Goal: Information Seeking & Learning: Learn about a topic

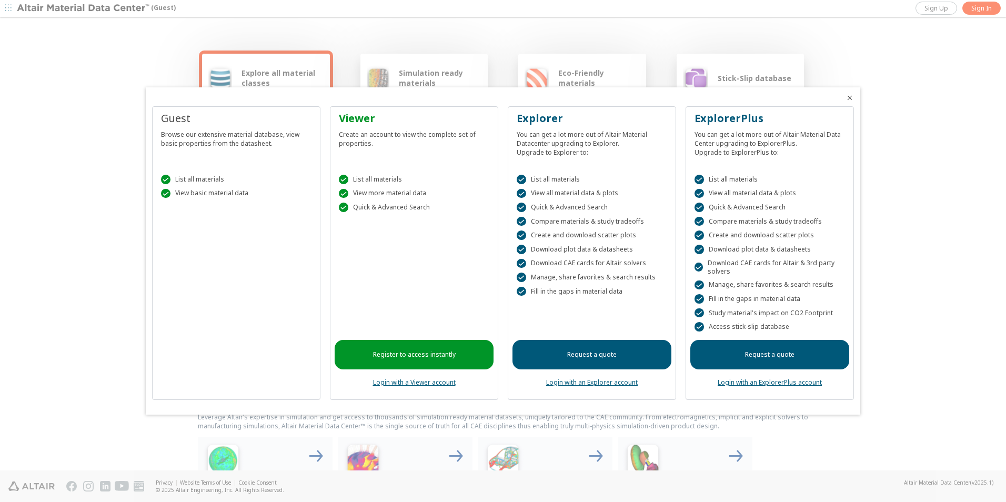
click at [449, 358] on link "Register to access instantly" at bounding box center [414, 354] width 159 height 29
drag, startPoint x: 970, startPoint y: 114, endPoint x: 916, endPoint y: 121, distance: 54.6
click at [971, 114] on div at bounding box center [503, 251] width 1006 height 502
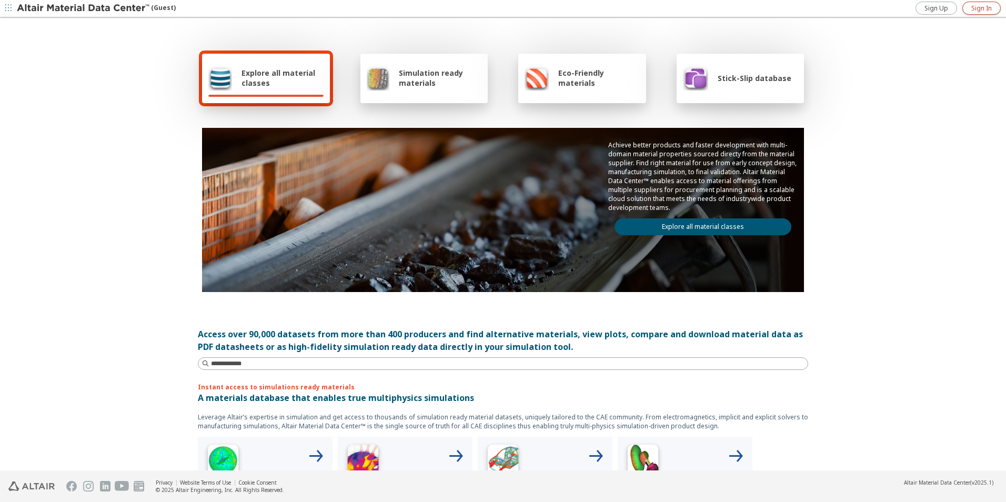
click at [980, 7] on span "Sign In" at bounding box center [981, 8] width 21 height 8
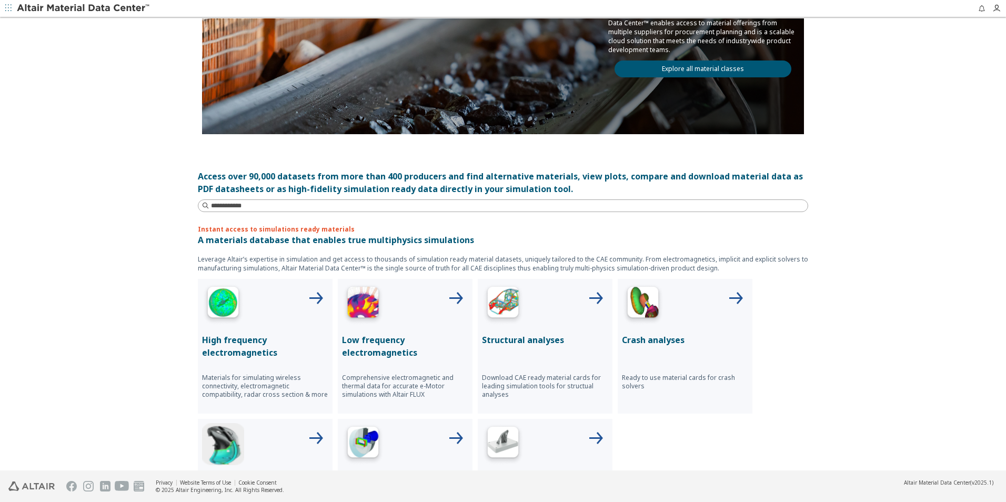
click at [552, 327] on div "Structural analyses Download CAE ready material cards for leading simulation to…" at bounding box center [545, 346] width 135 height 135
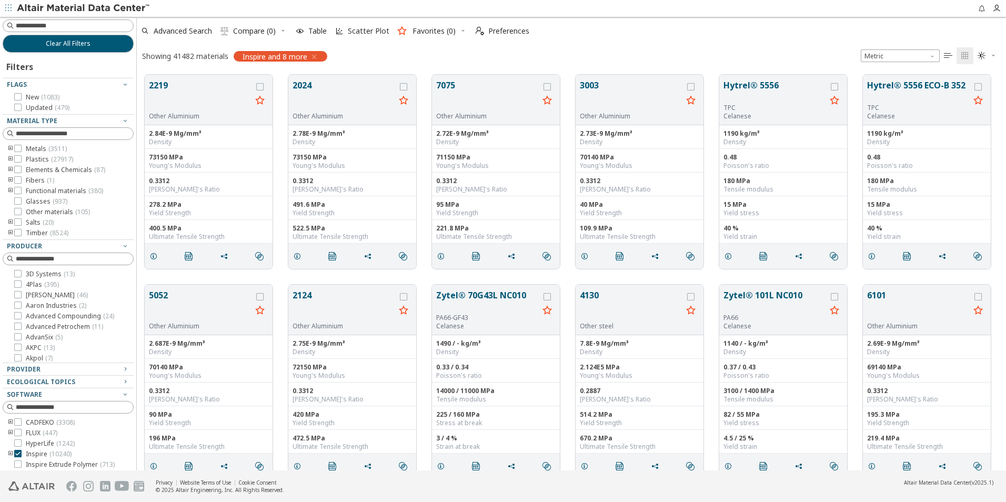
scroll to position [396, 861]
click at [9, 148] on icon "toogle group" at bounding box center [10, 149] width 7 height 8
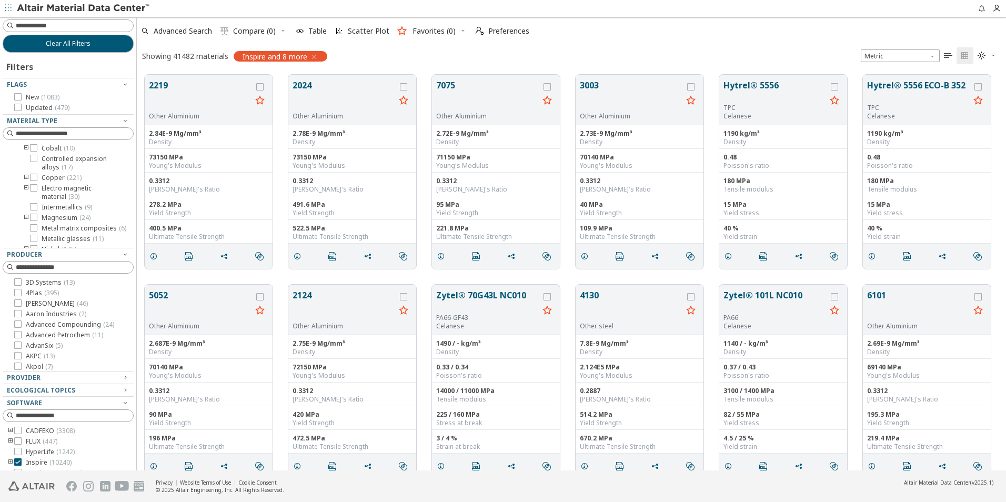
scroll to position [0, 0]
click at [33, 134] on input at bounding box center [69, 134] width 129 height 12
type input "*****"
click at [24, 159] on icon "toogle group" at bounding box center [26, 159] width 7 height 8
click at [25, 158] on icon "toogle group" at bounding box center [26, 159] width 7 height 8
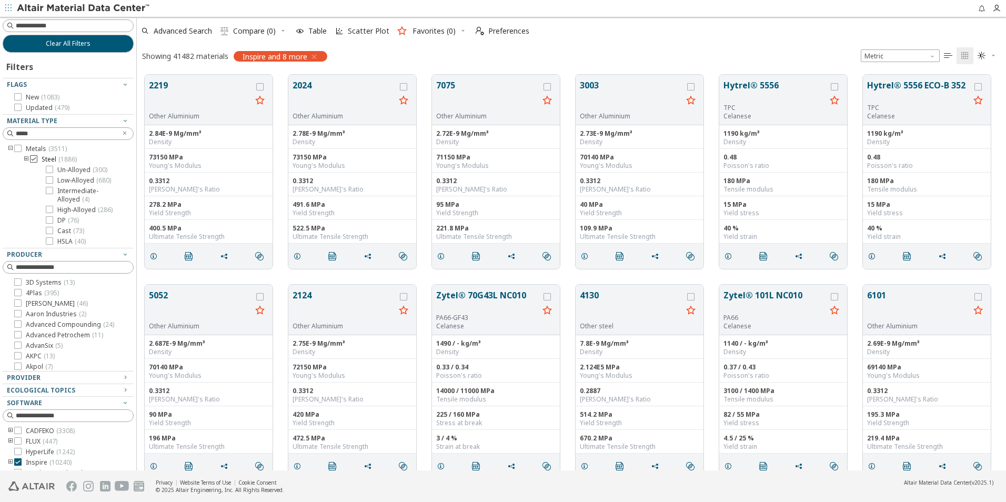
click at [71, 160] on span "( 1886 )" at bounding box center [67, 159] width 18 height 9
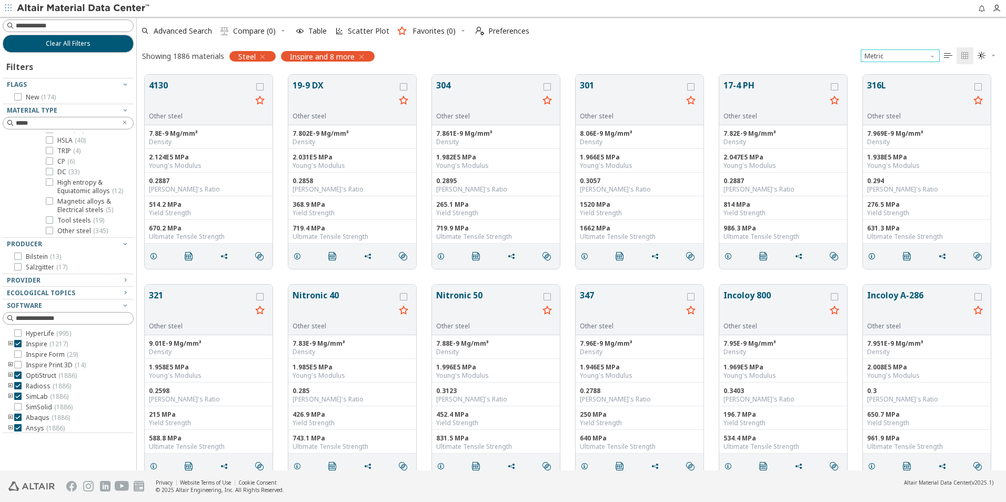
click at [931, 56] on span "Unit System" at bounding box center [933, 53] width 8 height 8
click at [913, 70] on span "U.S. customary units" at bounding box center [896, 69] width 62 height 8
click at [932, 55] on span "Unit System" at bounding box center [933, 53] width 8 height 8
click at [882, 82] on span "Metric" at bounding box center [874, 81] width 19 height 8
click at [181, 32] on span "Advanced Search" at bounding box center [183, 30] width 58 height 7
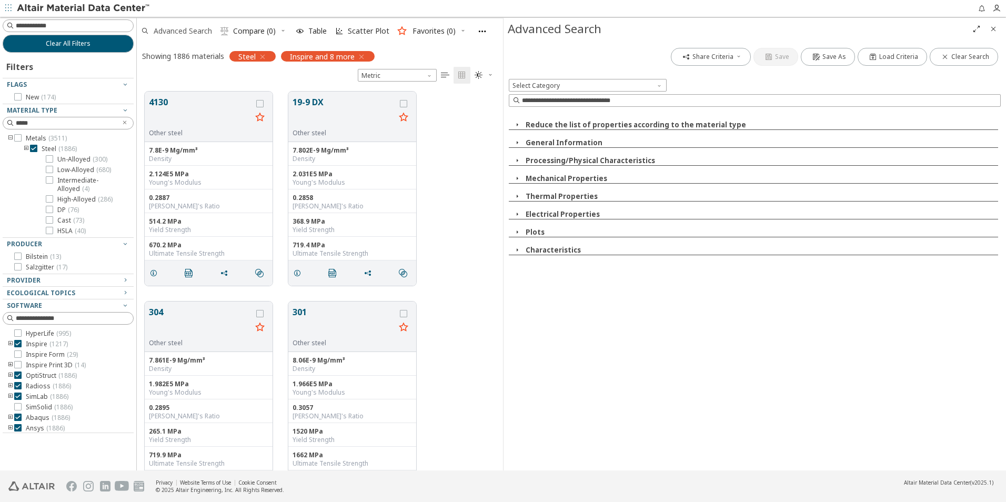
scroll to position [379, 358]
click at [659, 85] on span at bounding box center [660, 83] width 8 height 8
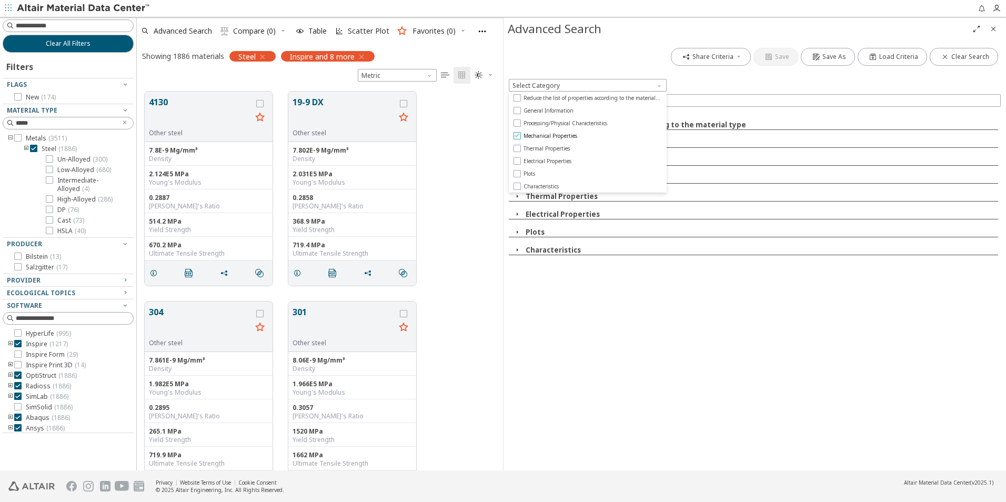
click at [513, 137] on div at bounding box center [516, 135] width 7 height 7
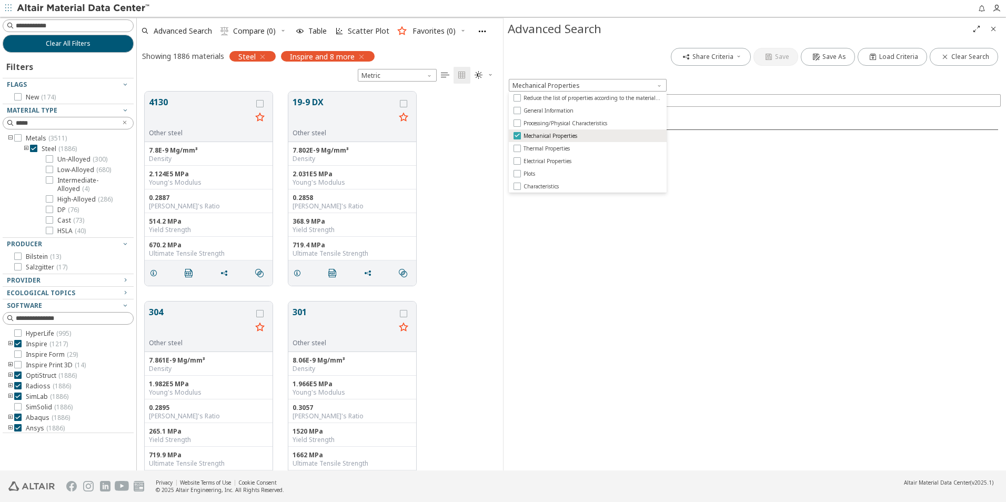
click at [518, 136] on icon at bounding box center [516, 135] width 7 height 7
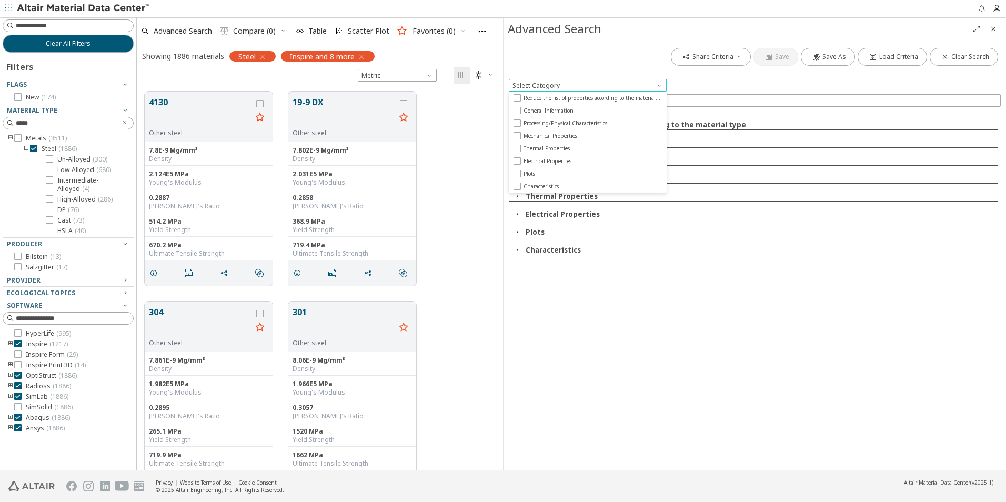
click at [660, 84] on span at bounding box center [660, 83] width 8 height 8
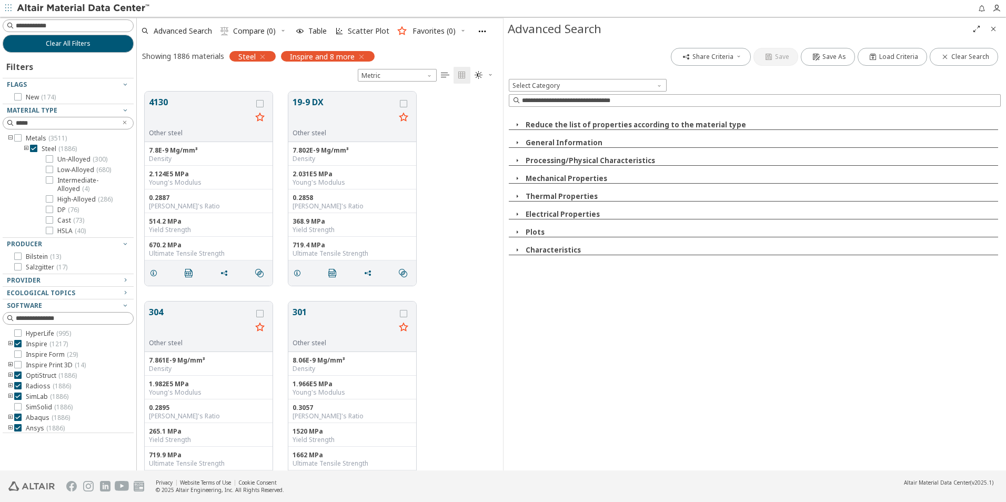
click at [519, 180] on icon "button" at bounding box center [517, 178] width 8 height 8
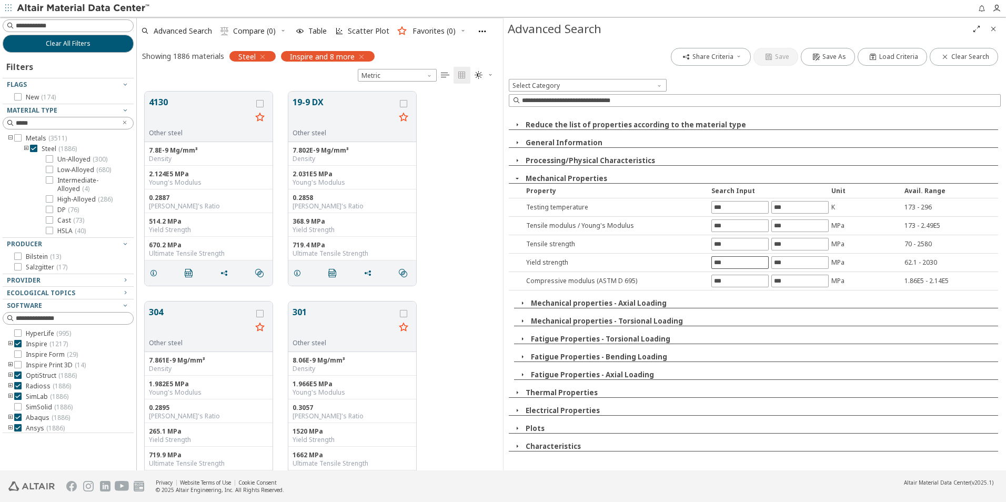
click at [738, 262] on input "text" at bounding box center [740, 263] width 56 height 12
type input "***"
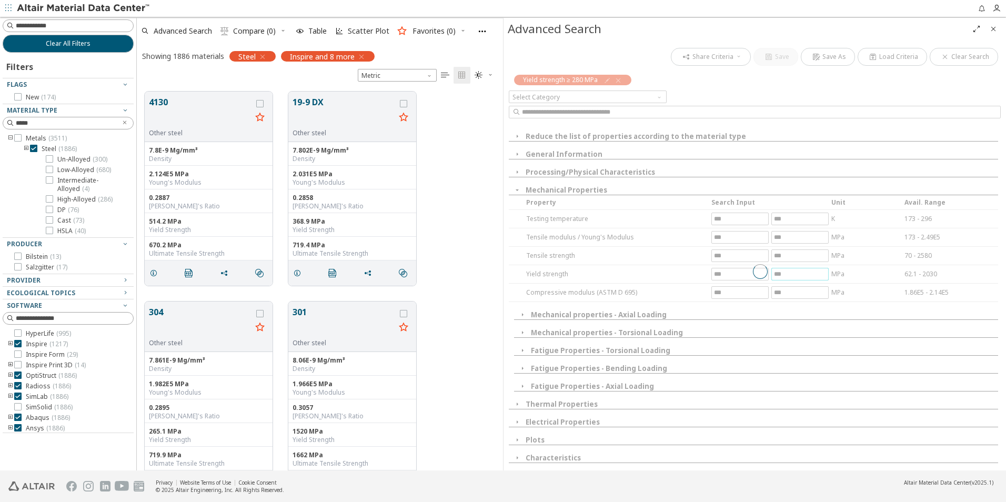
click at [790, 264] on div "Share Criteria Save Save As Load Criteria Clear Search Yield strength ≥ 280 MPa…" at bounding box center [754, 255] width 502 height 430
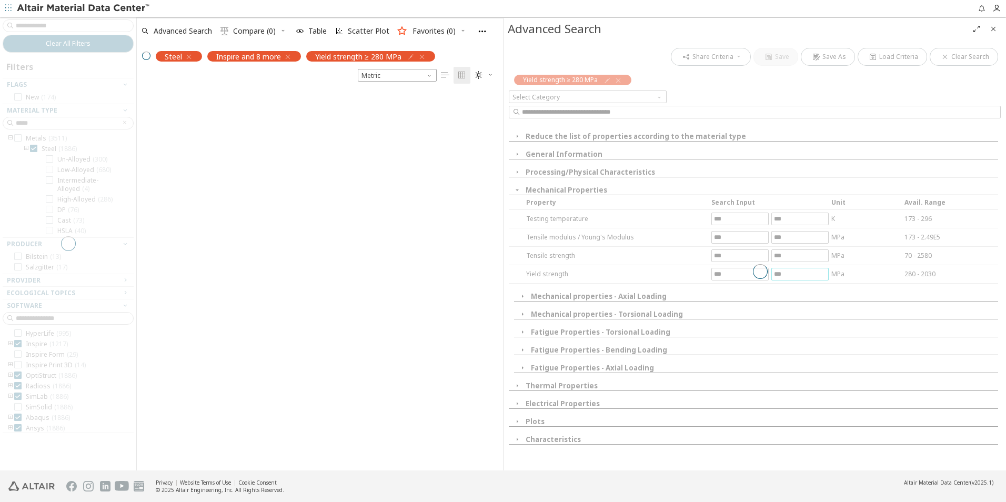
click at [792, 275] on div at bounding box center [760, 271] width 502 height 452
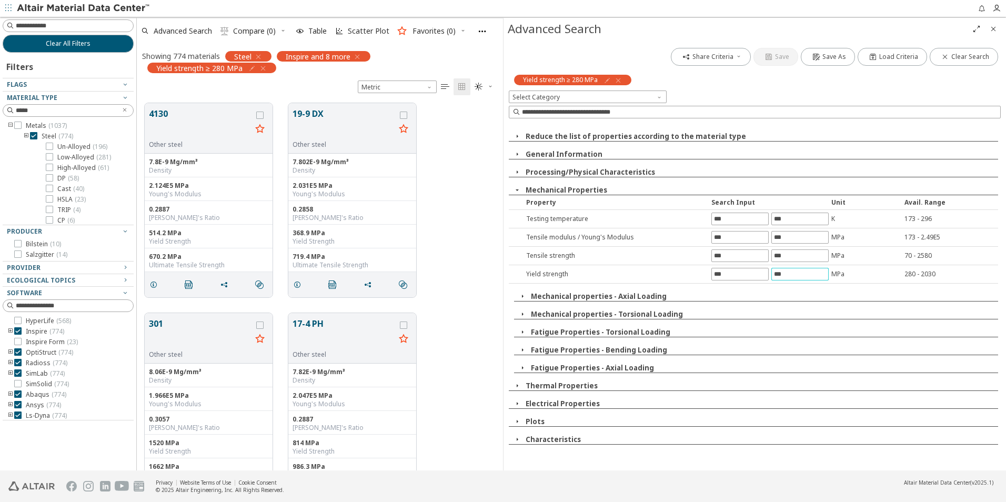
click at [789, 275] on input "text" at bounding box center [800, 274] width 56 height 12
type input "***"
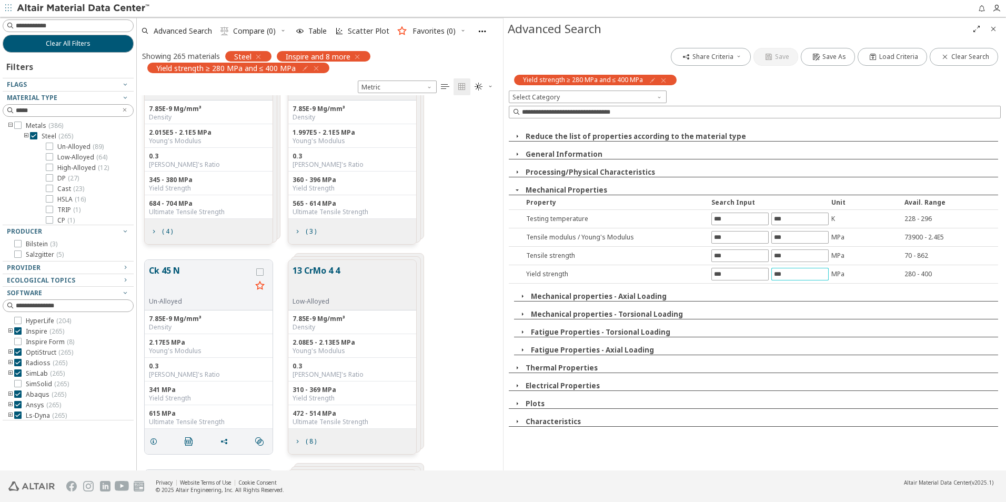
scroll to position [158, 0]
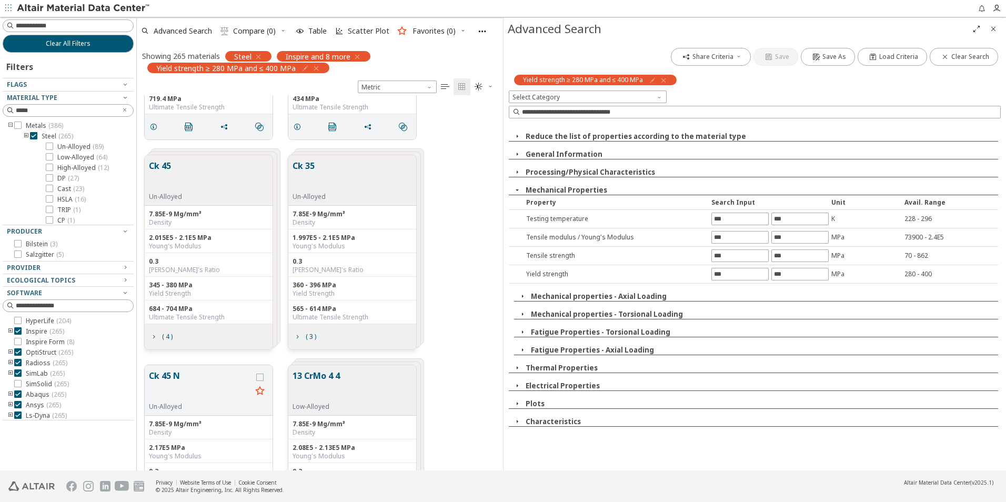
click at [514, 151] on icon "button" at bounding box center [517, 154] width 8 height 8
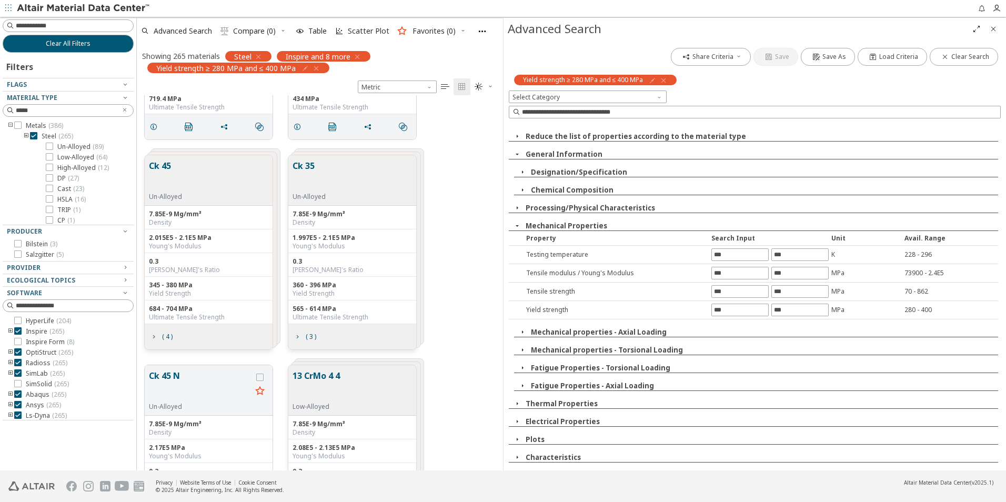
click at [516, 207] on icon "button" at bounding box center [517, 208] width 8 height 8
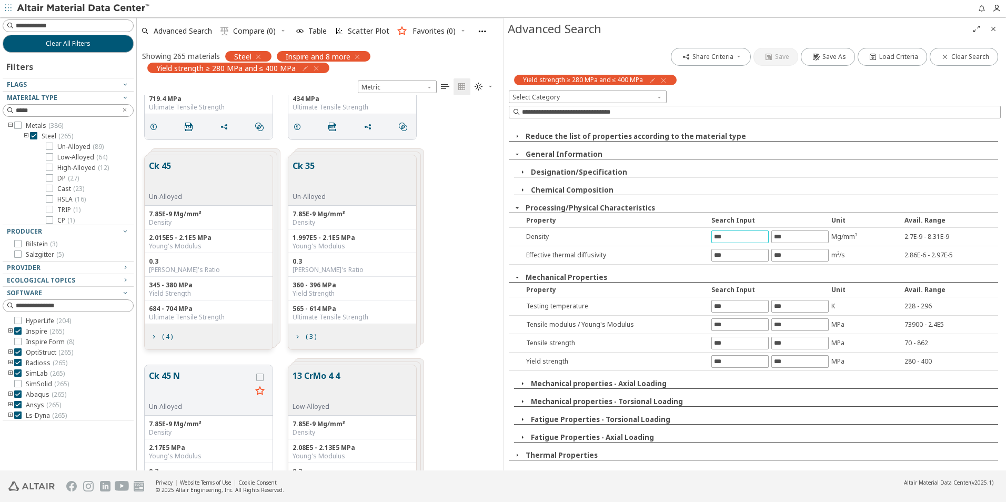
click at [744, 238] on input "text" at bounding box center [740, 237] width 56 height 12
click at [731, 235] on input "text" at bounding box center [740, 237] width 56 height 12
type input "*******"
click at [859, 258] on div "Share Criteria Save Save As Load Criteria Clear Search Yield strength ≥ 280 MPa…" at bounding box center [754, 255] width 502 height 430
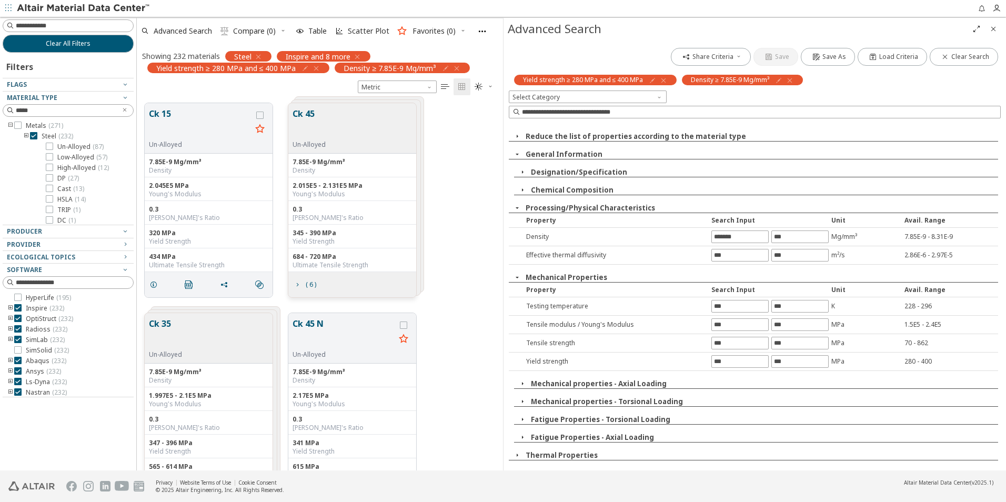
scroll to position [105, 0]
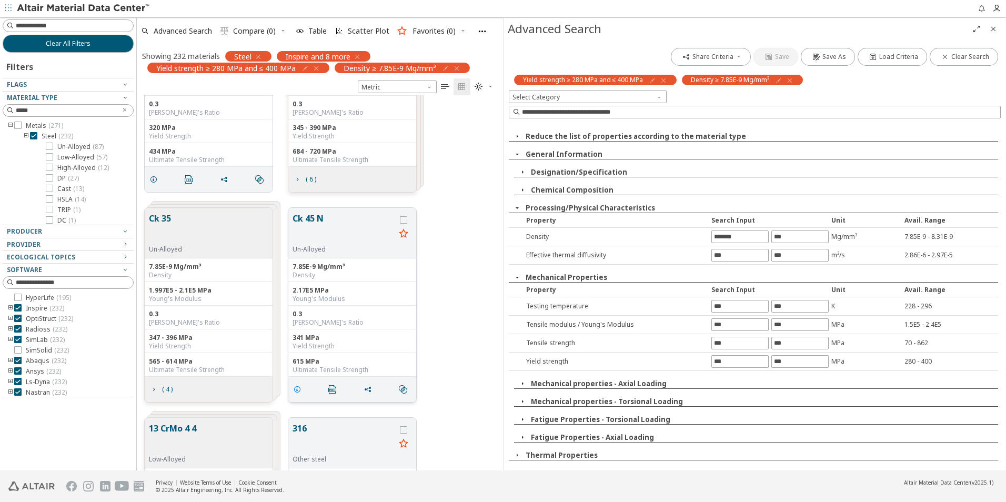
click at [297, 391] on icon "grid" at bounding box center [297, 389] width 8 height 8
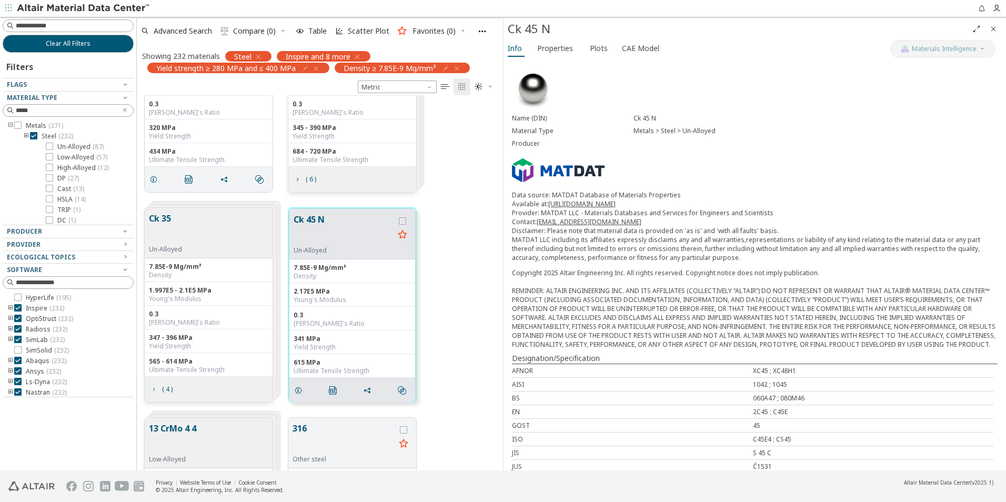
click at [155, 389] on icon "grid" at bounding box center [153, 389] width 8 height 8
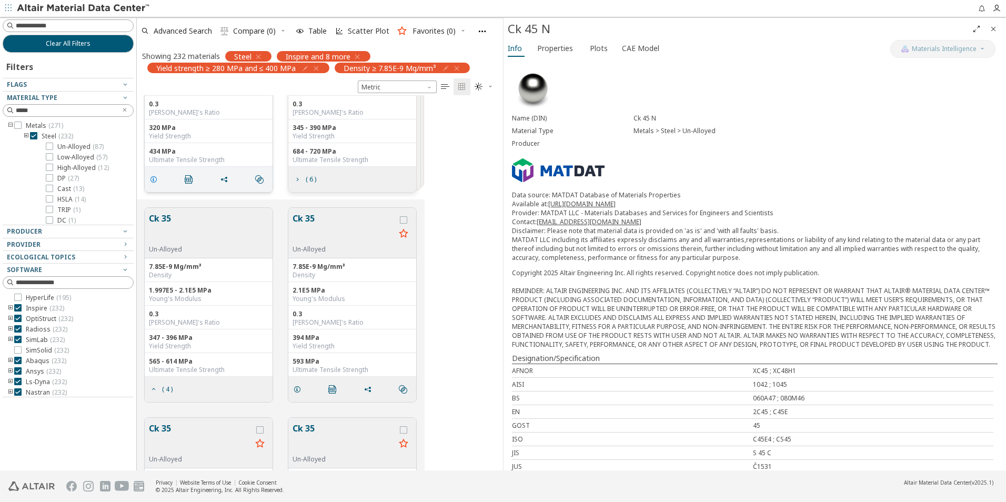
click at [153, 177] on icon "grid" at bounding box center [153, 179] width 8 height 8
click at [557, 48] on span "Properties" at bounding box center [555, 48] width 36 height 17
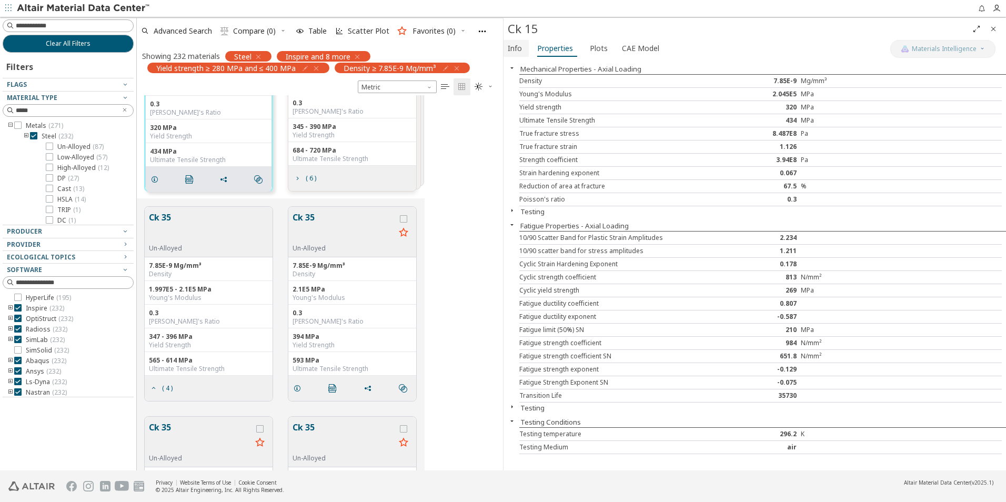
click at [510, 51] on span "Info" at bounding box center [515, 48] width 14 height 17
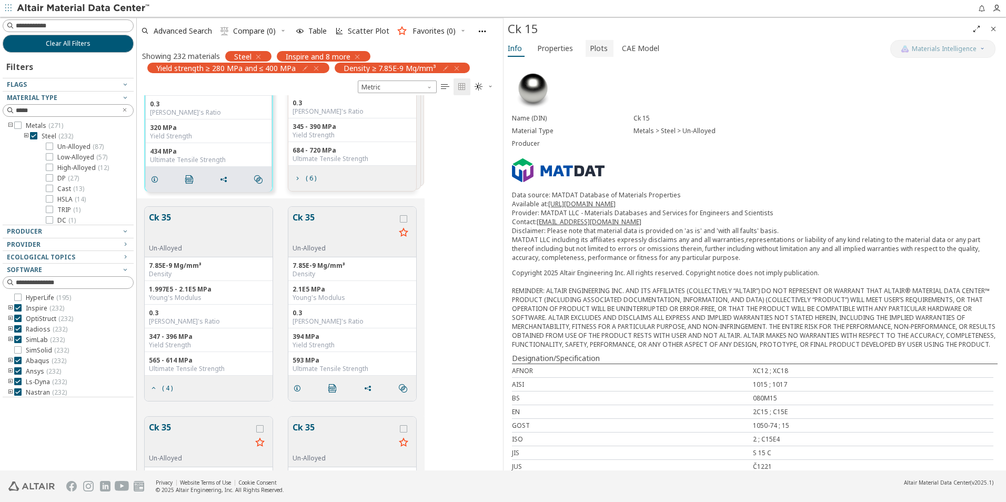
click at [591, 49] on span "Plots" at bounding box center [599, 48] width 18 height 17
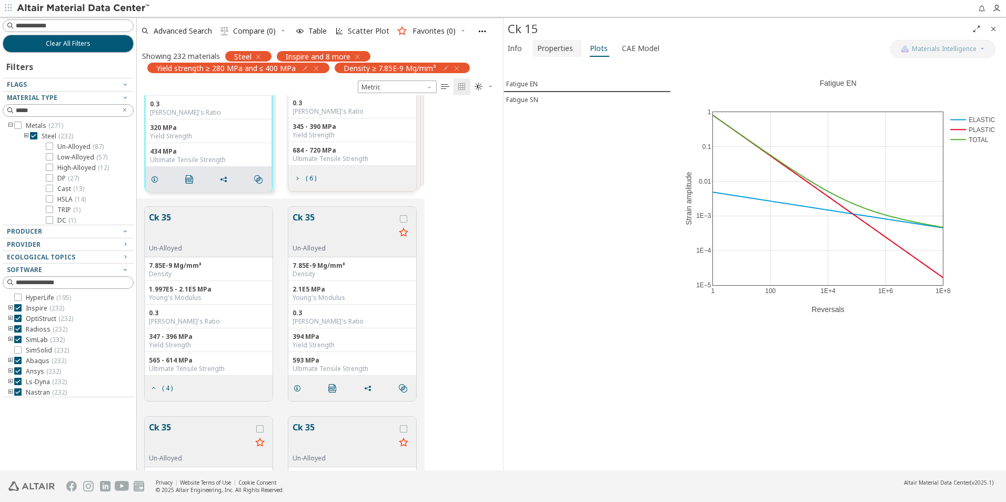
click at [561, 52] on span "Properties" at bounding box center [555, 48] width 36 height 17
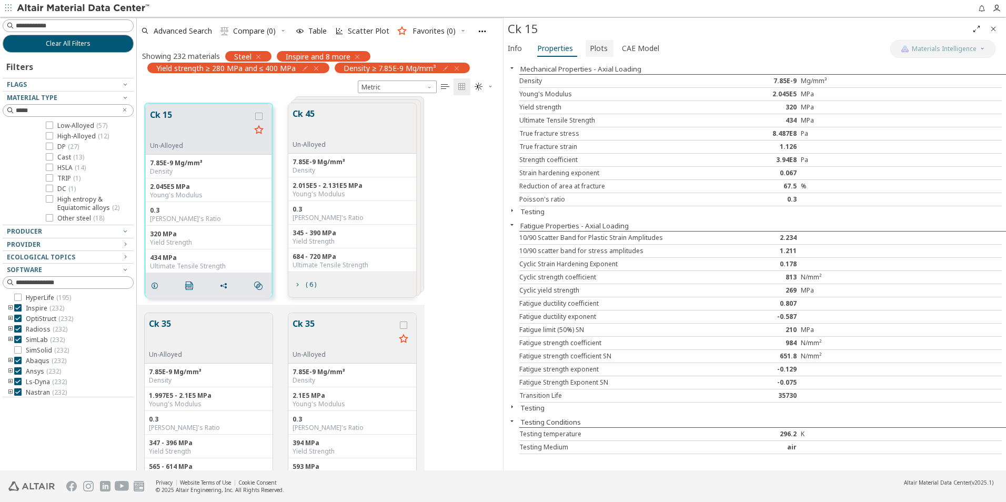
click at [600, 46] on span "Plots" at bounding box center [599, 48] width 18 height 17
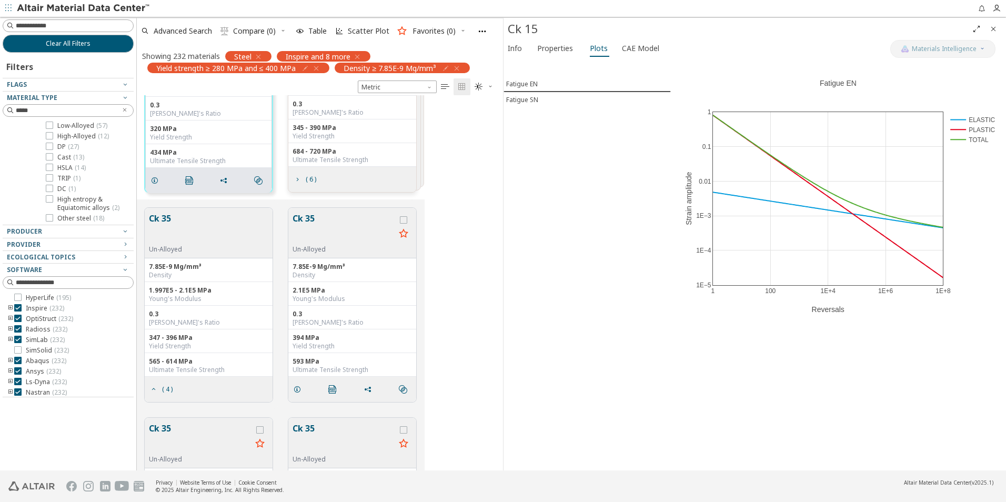
scroll to position [53, 0]
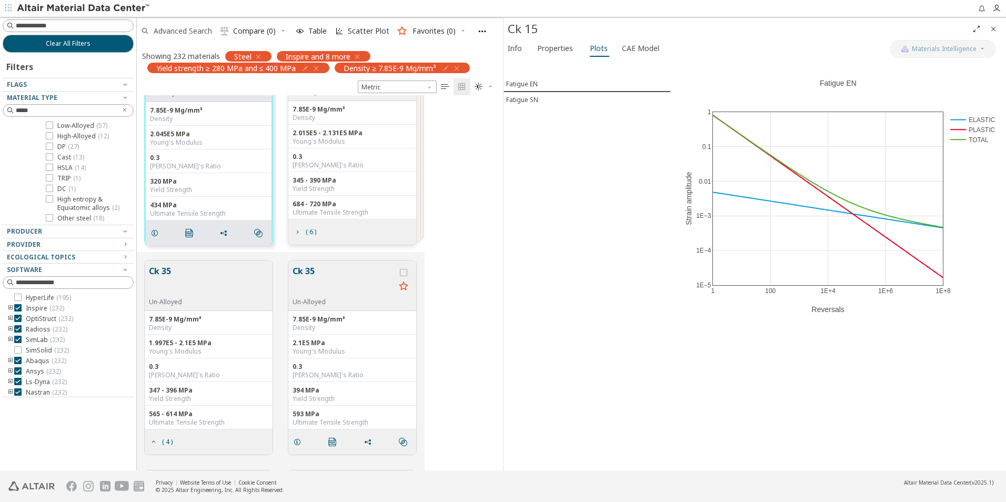
click at [186, 33] on span "Advanced Search" at bounding box center [183, 30] width 58 height 7
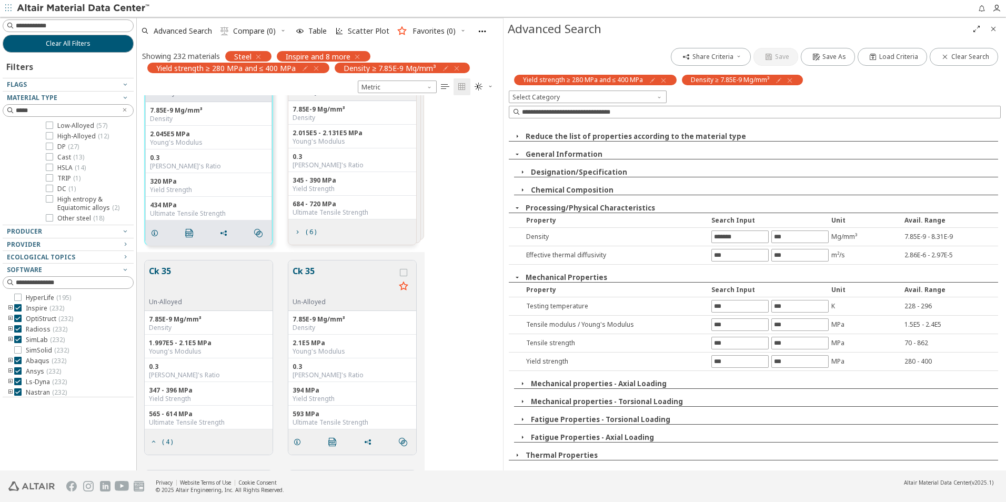
click at [518, 137] on icon "button" at bounding box center [517, 136] width 8 height 8
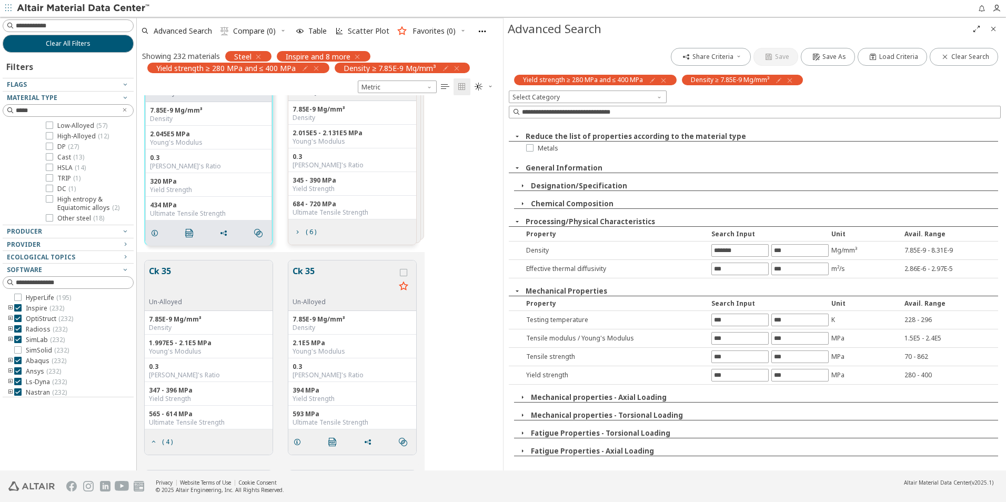
click at [516, 169] on icon "button" at bounding box center [517, 168] width 8 height 8
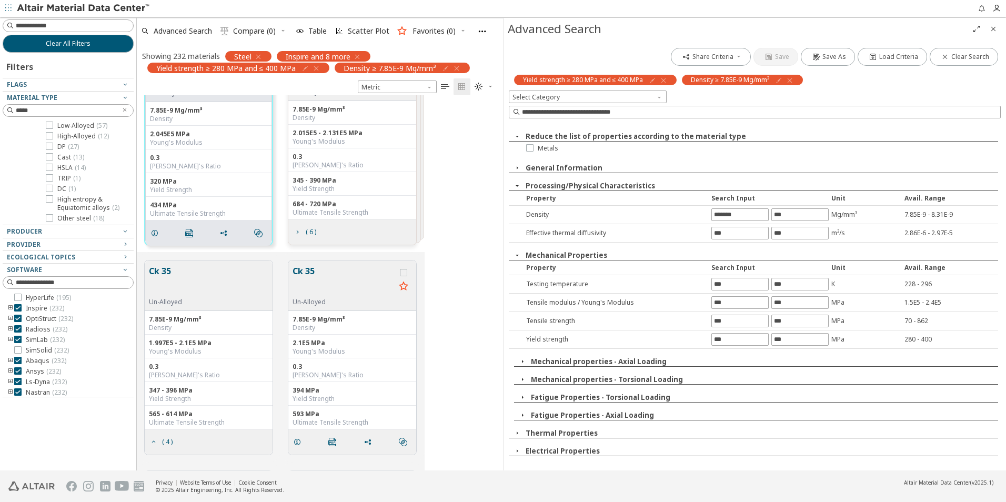
click at [524, 363] on icon "button" at bounding box center [522, 361] width 8 height 8
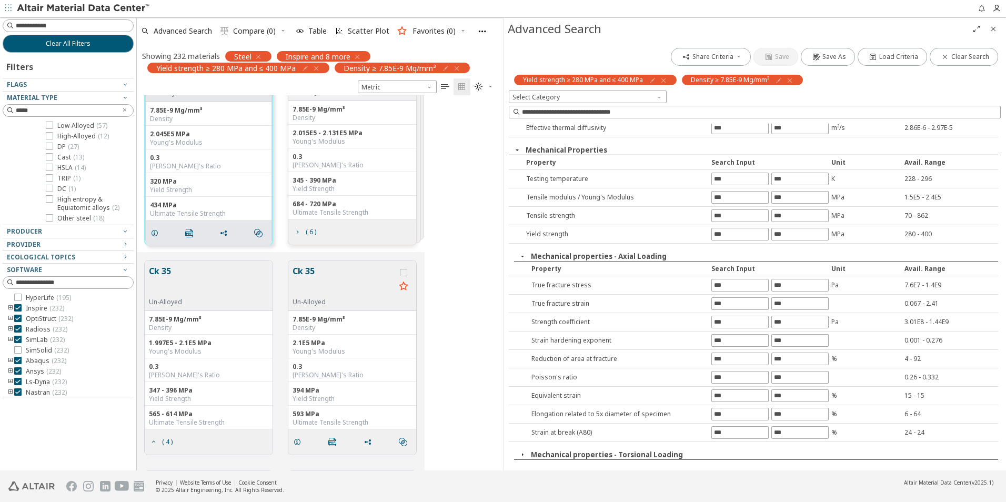
scroll to position [207, 0]
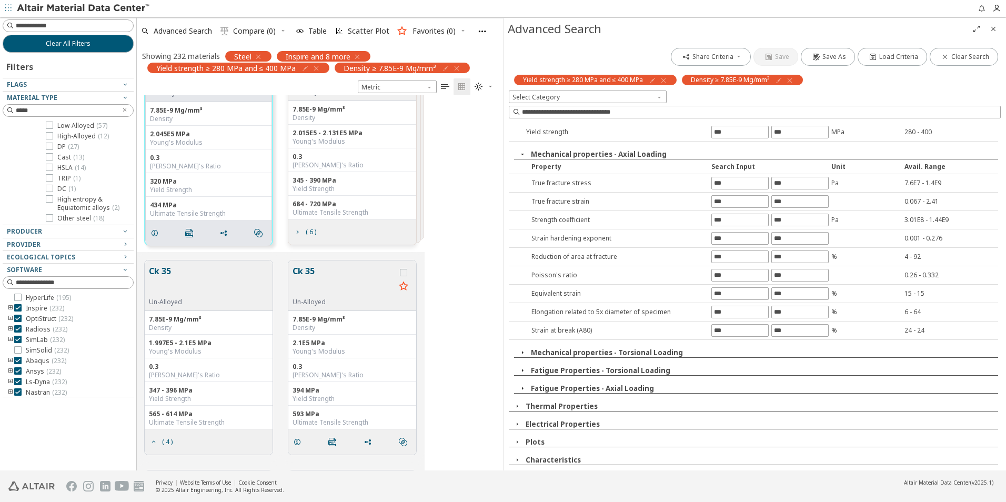
click at [523, 352] on icon "button" at bounding box center [522, 352] width 8 height 8
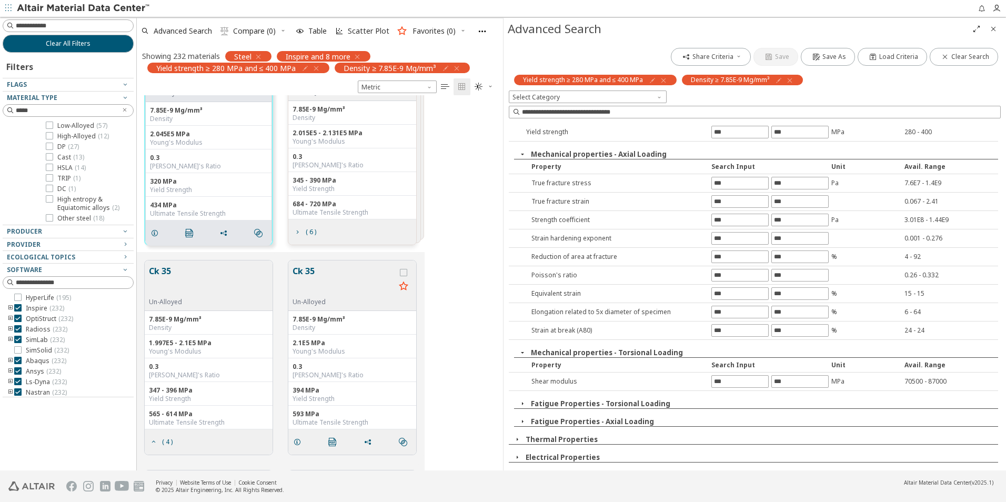
scroll to position [240, 0]
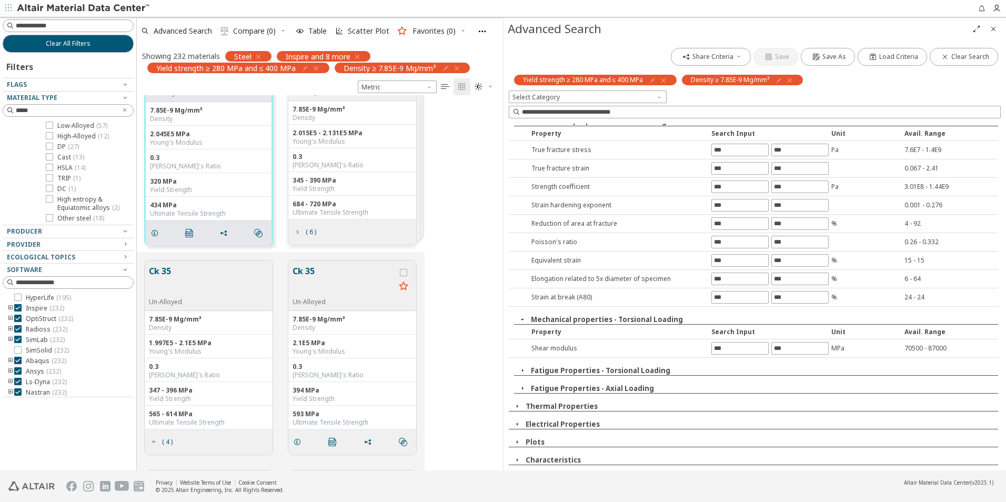
click at [518, 441] on icon "button" at bounding box center [517, 442] width 8 height 8
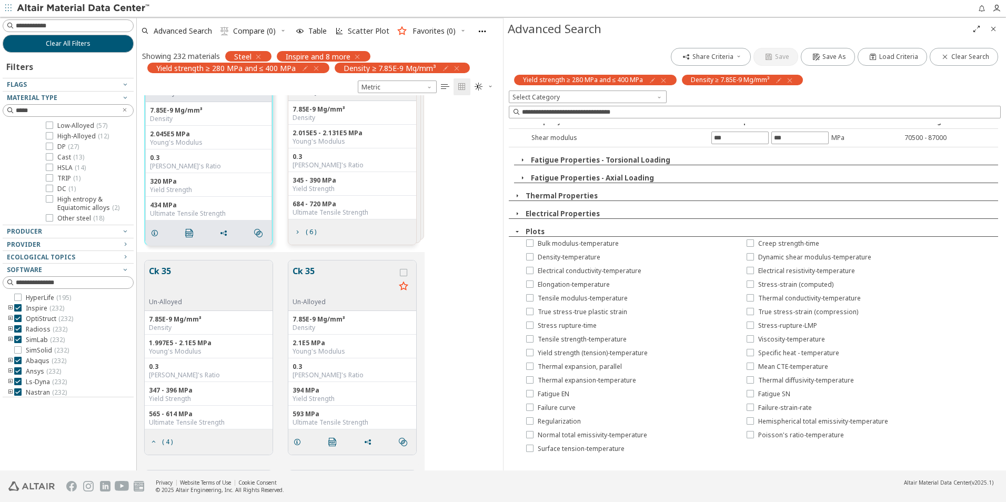
scroll to position [398, 0]
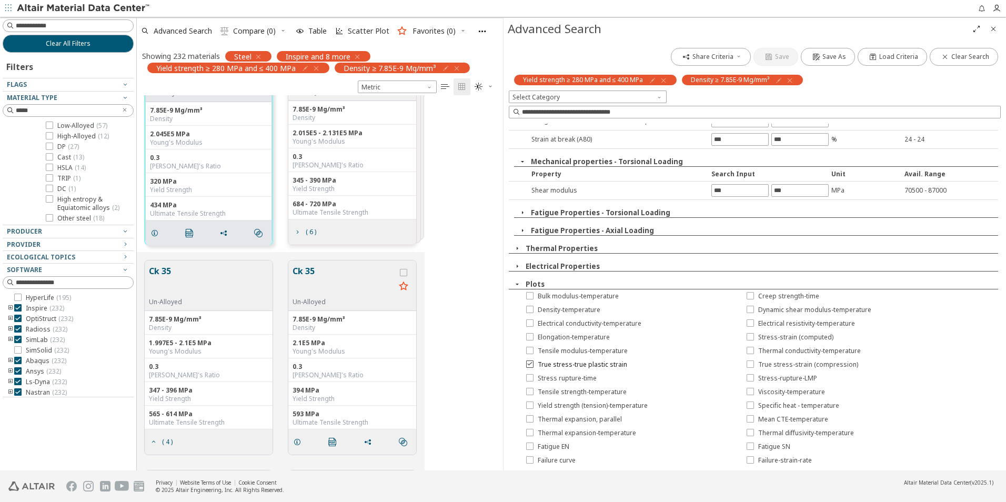
click at [529, 365] on icon at bounding box center [529, 363] width 7 height 7
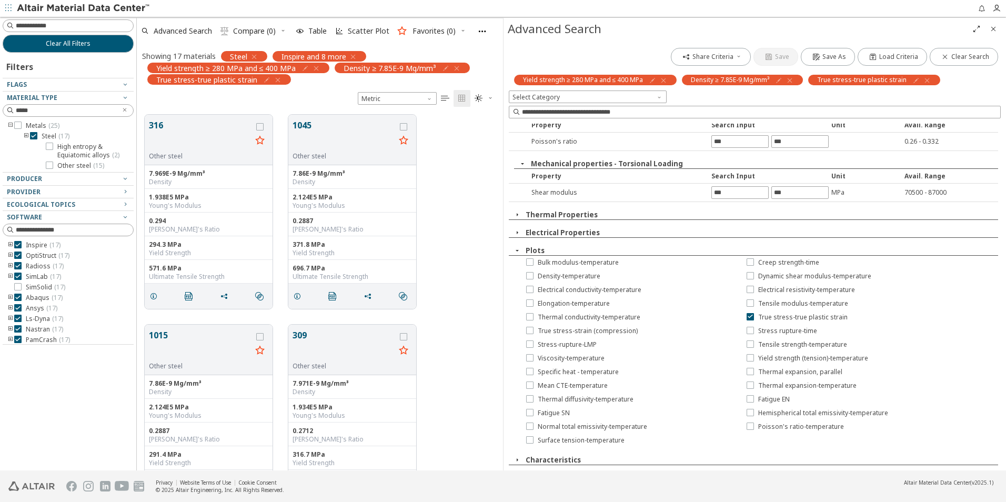
scroll to position [178, 0]
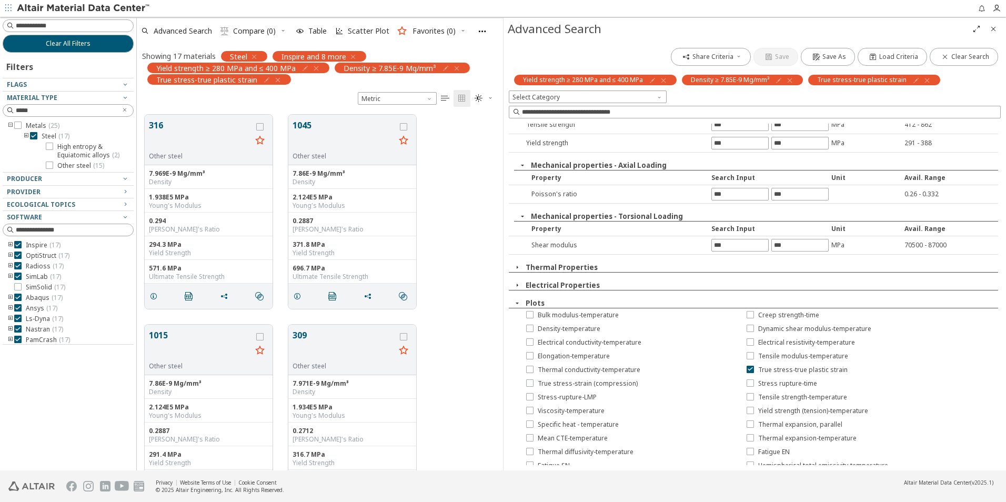
click at [521, 287] on icon "button" at bounding box center [517, 285] width 8 height 8
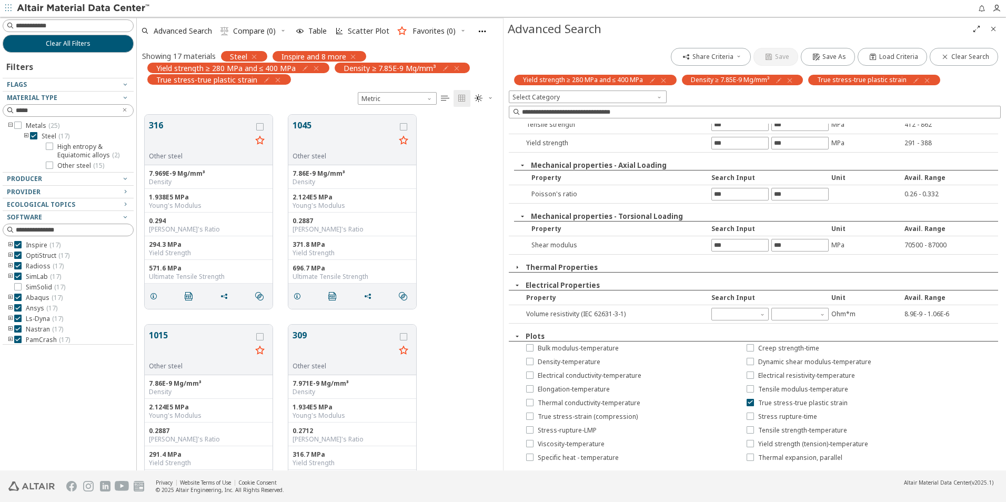
click at [517, 269] on icon "button" at bounding box center [517, 267] width 8 height 8
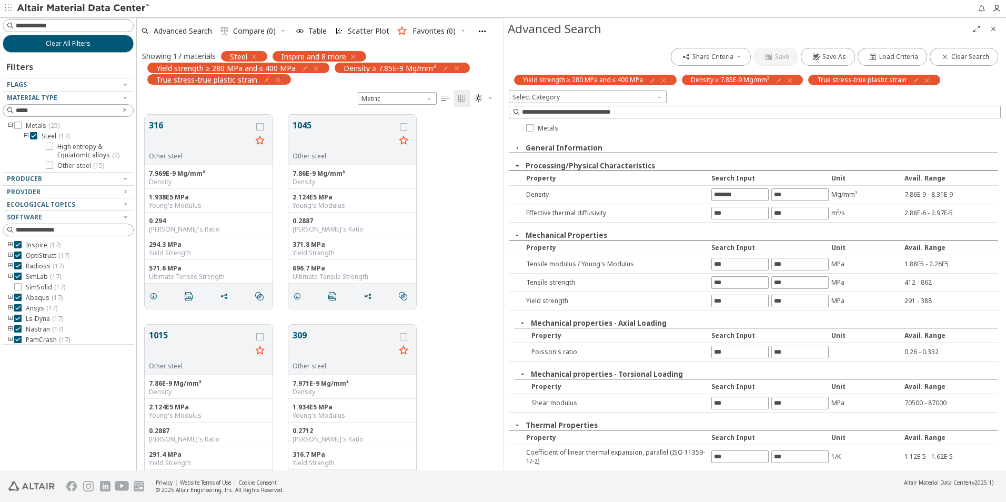
scroll to position [0, 0]
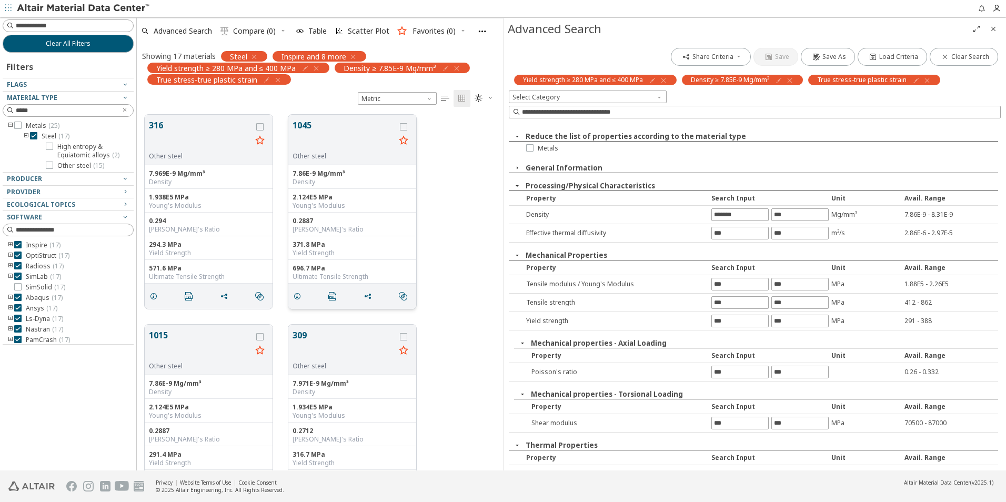
click at [350, 212] on div "2.124E5 MPa Young's Modulus" at bounding box center [352, 201] width 128 height 24
click at [300, 296] on icon "grid" at bounding box center [297, 296] width 8 height 8
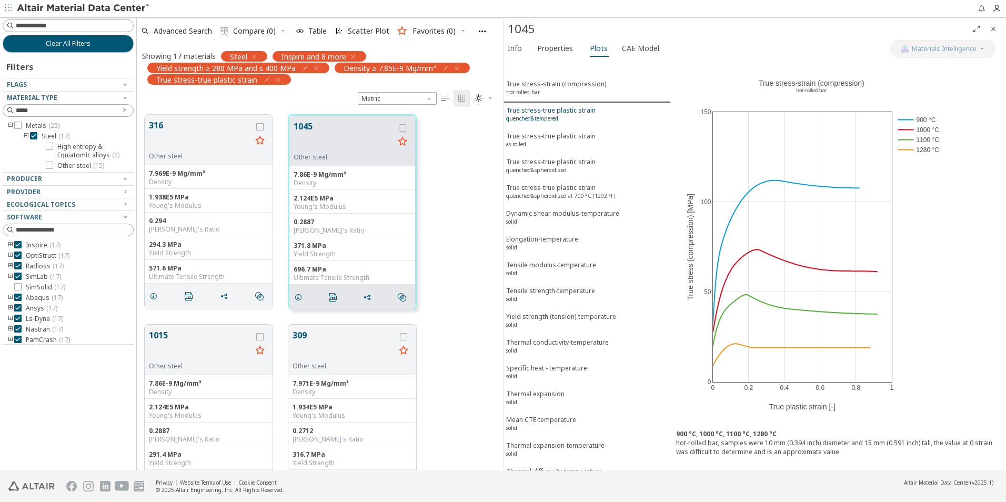
click at [568, 110] on div "True stress-true plastic strain quenched&tempered" at bounding box center [550, 115] width 89 height 19
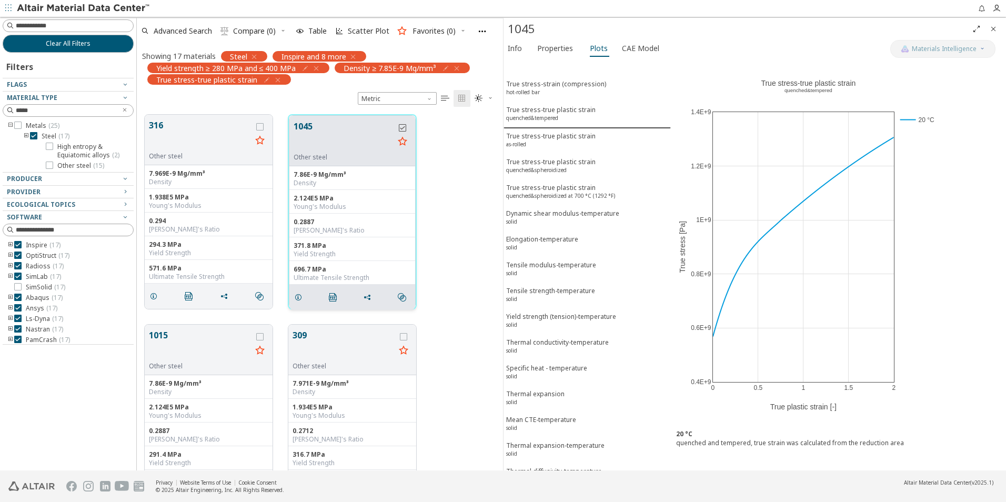
click at [403, 128] on icon "grid" at bounding box center [402, 127] width 7 height 7
click at [367, 294] on icon "grid" at bounding box center [367, 297] width 8 height 8
click at [408, 336] on span "Send via Email" at bounding box center [411, 333] width 73 height 17
click at [333, 300] on icon "" at bounding box center [333, 297] width 8 height 8
click at [995, 8] on icon "button" at bounding box center [996, 8] width 8 height 8
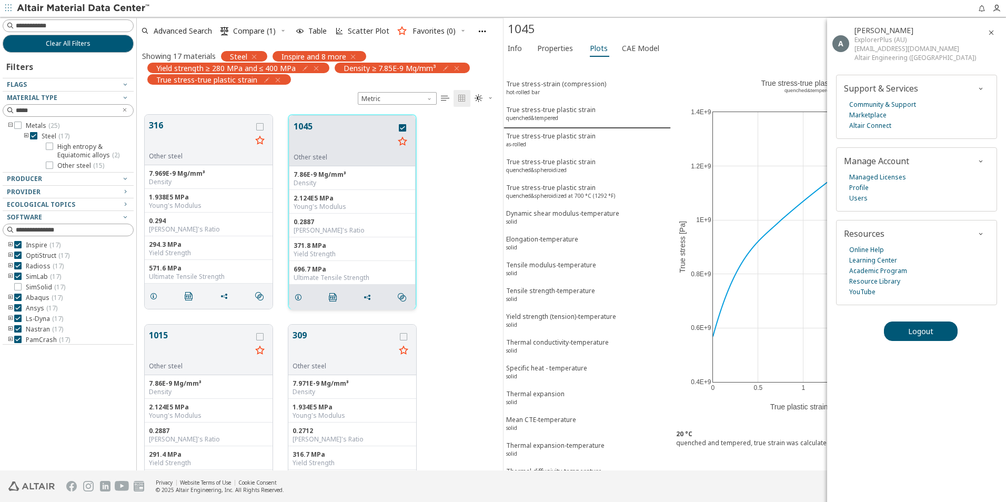
click at [989, 31] on icon "button" at bounding box center [991, 32] width 8 height 8
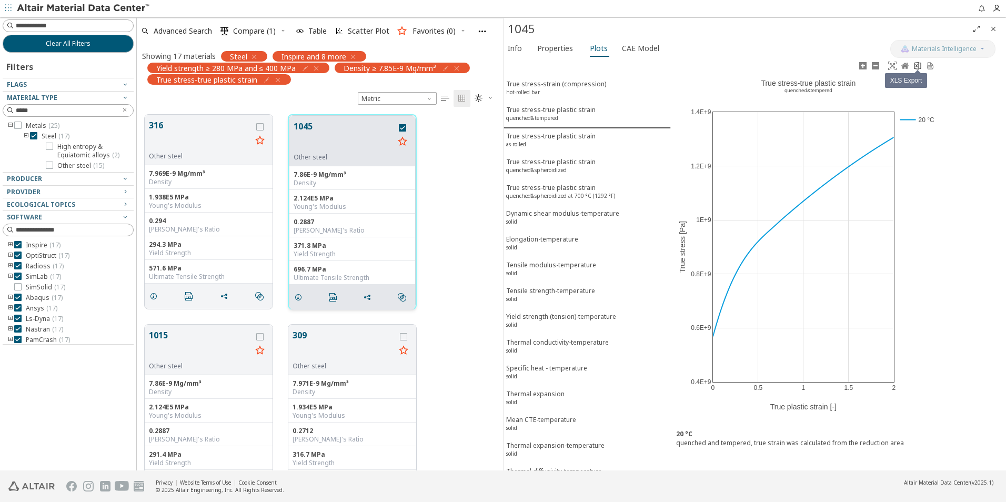
click at [917, 67] on icon at bounding box center [917, 66] width 8 height 8
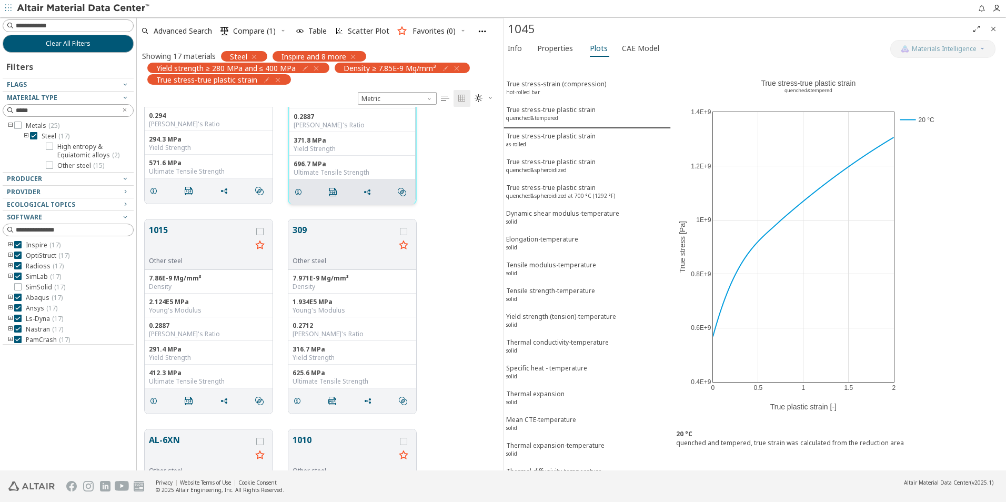
scroll to position [158, 0]
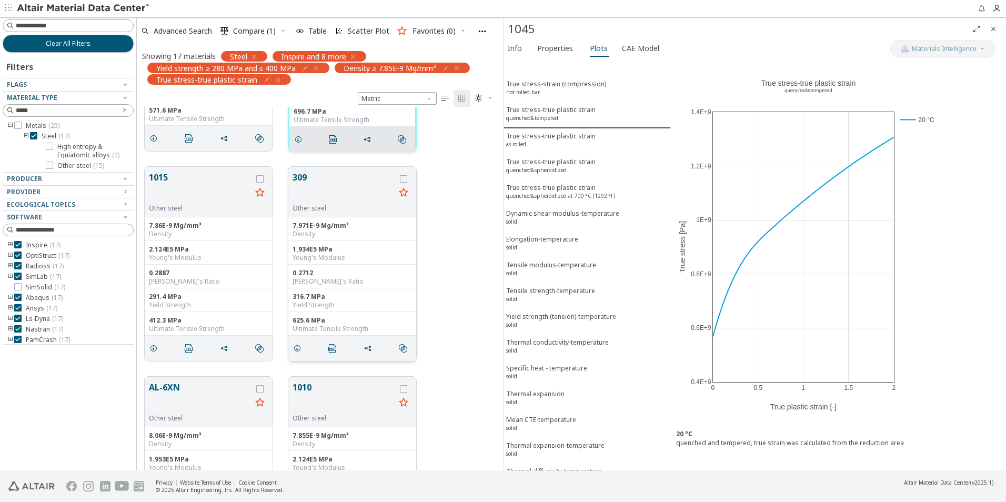
click at [376, 264] on div "1.934E5 MPa Young's Modulus" at bounding box center [352, 253] width 128 height 24
click at [344, 186] on button "309" at bounding box center [343, 187] width 103 height 33
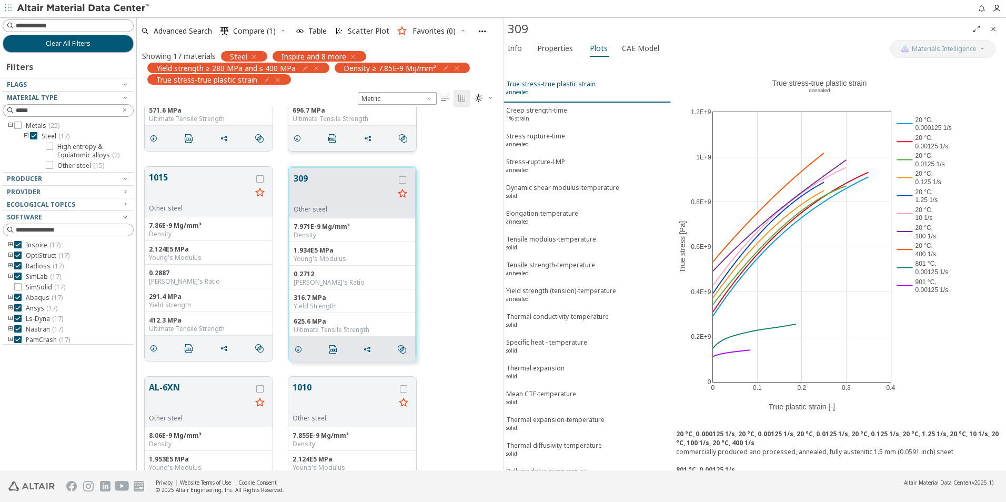
click at [557, 85] on div "True stress-true plastic strain annealed" at bounding box center [550, 88] width 89 height 19
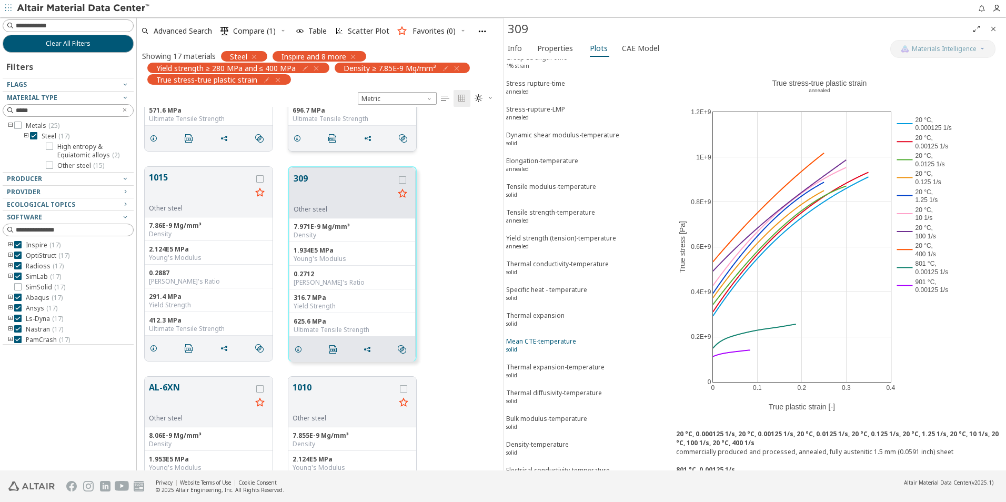
scroll to position [122, 0]
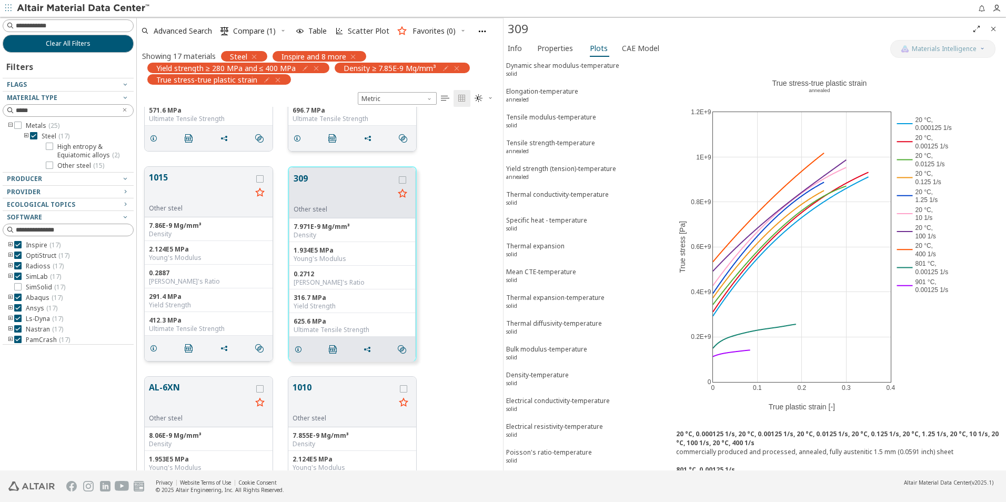
click at [217, 273] on div "0.2887" at bounding box center [208, 273] width 119 height 8
click at [192, 260] on div "Young's Modulus" at bounding box center [208, 258] width 119 height 8
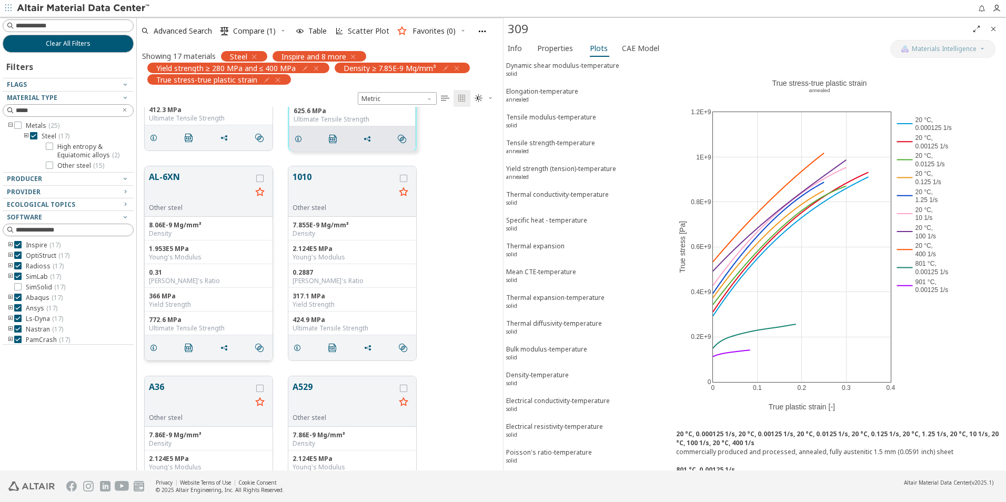
click at [204, 297] on div "366 MPa" at bounding box center [208, 296] width 119 height 8
click at [341, 287] on div "0.2887 [PERSON_NAME]'s Ratio" at bounding box center [352, 276] width 128 height 24
click at [317, 298] on div "325.5 MPa" at bounding box center [351, 295] width 119 height 8
click at [405, 178] on icon "grid" at bounding box center [403, 177] width 7 height 7
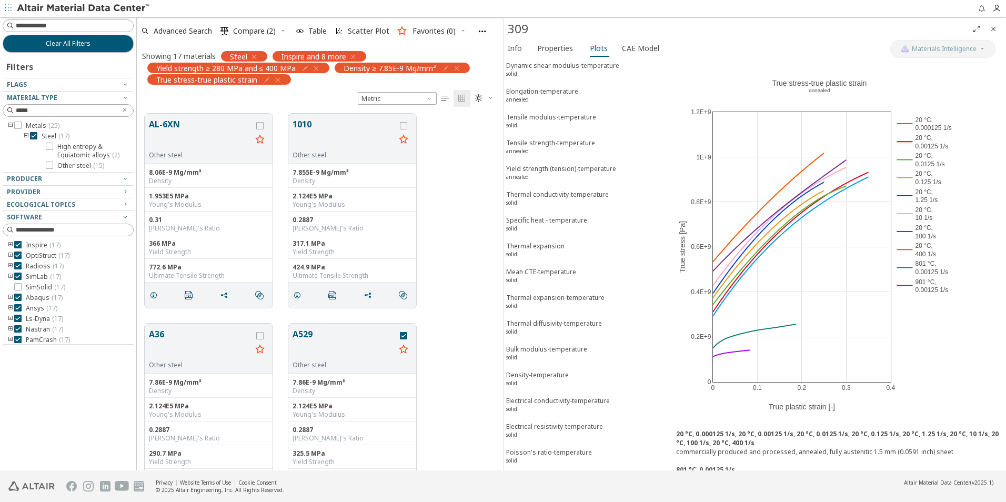
scroll to position [356, 362]
click at [133, 297] on div "Clear All Filters Filters Flags Material Type ***** Metals ( 25 ) Steel ( 17 ) …" at bounding box center [503, 243] width 1006 height 453
click at [18, 338] on icon at bounding box center [17, 337] width 7 height 7
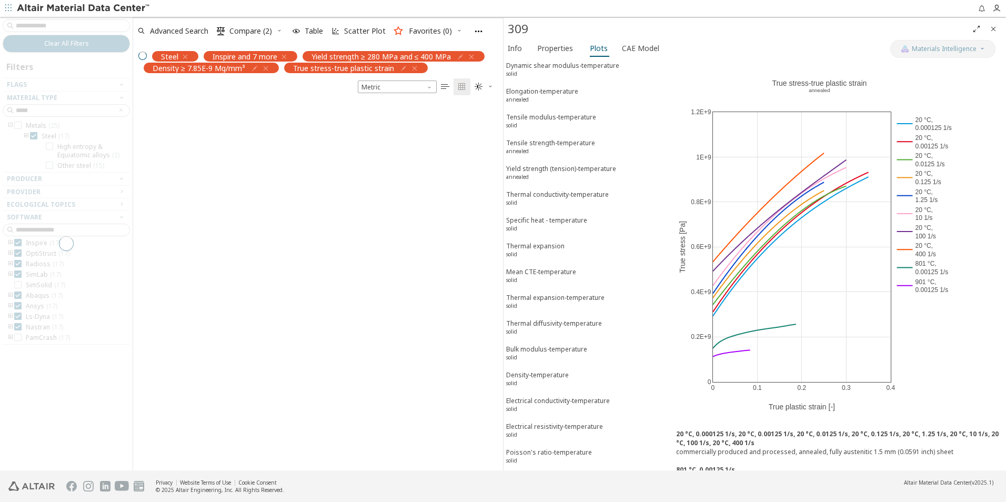
scroll to position [356, 362]
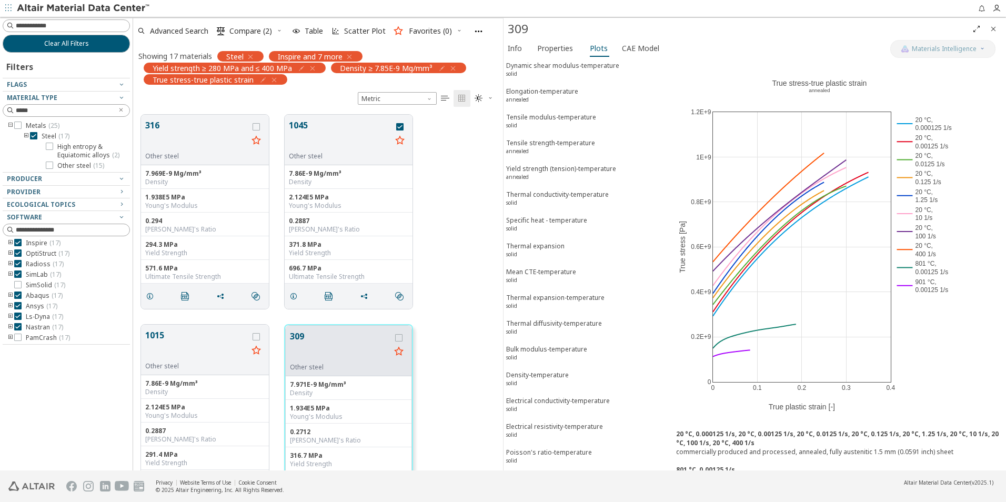
click at [19, 329] on icon at bounding box center [17, 326] width 7 height 7
click at [17, 265] on icon at bounding box center [17, 263] width 7 height 7
click at [17, 244] on icon at bounding box center [17, 242] width 7 height 7
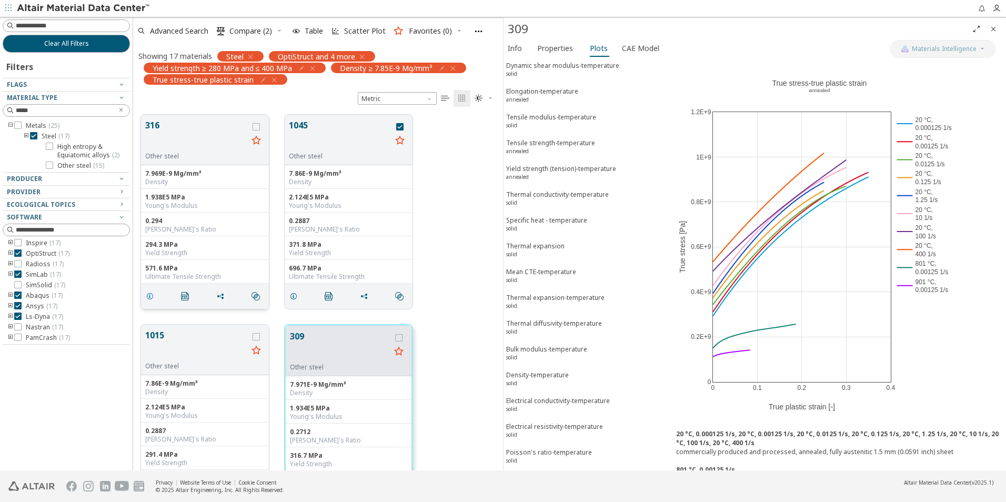
scroll to position [356, 362]
click at [88, 167] on div at bounding box center [64, 169] width 122 height 5
click at [52, 167] on div at bounding box center [64, 169] width 122 height 5
click at [46, 126] on span "Metals ( 25 )" at bounding box center [43, 126] width 34 height 8
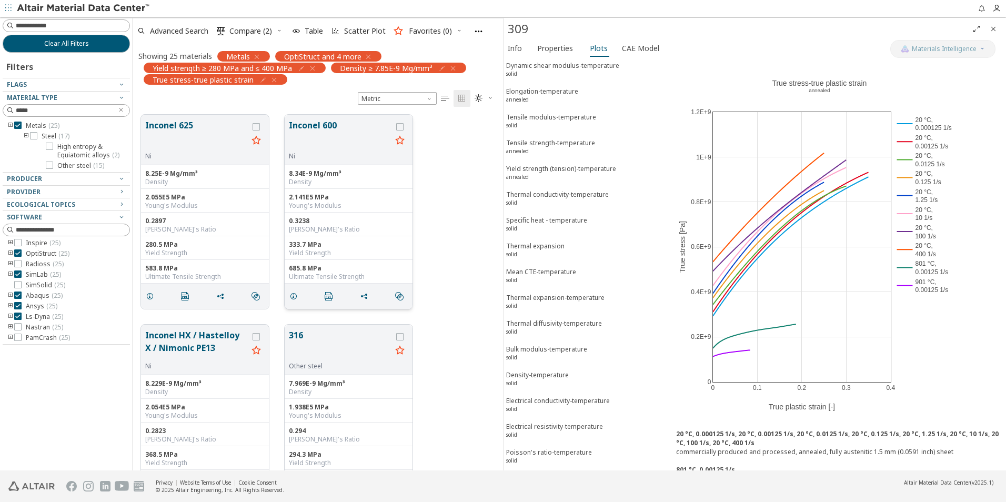
click at [338, 232] on div "[PERSON_NAME]'s Ratio" at bounding box center [348, 229] width 119 height 8
click at [358, 226] on div "[PERSON_NAME]'s Ratio" at bounding box center [348, 229] width 119 height 8
click at [342, 249] on div "Yield Strength" at bounding box center [348, 253] width 119 height 8
click at [197, 256] on div "Yield Strength" at bounding box center [204, 253] width 119 height 8
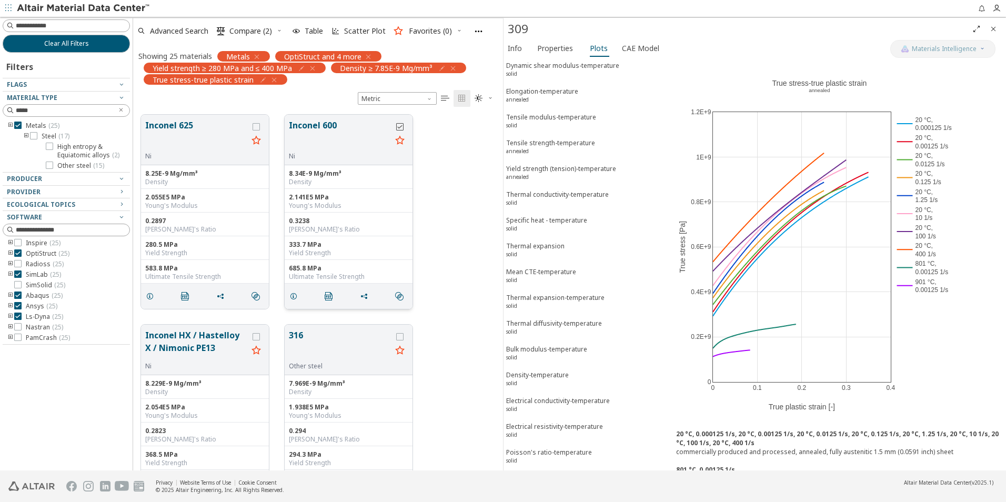
click at [400, 125] on icon "grid" at bounding box center [399, 126] width 7 height 7
click at [362, 225] on div "0.3238" at bounding box center [348, 221] width 119 height 8
click at [556, 48] on span "Properties" at bounding box center [555, 48] width 36 height 17
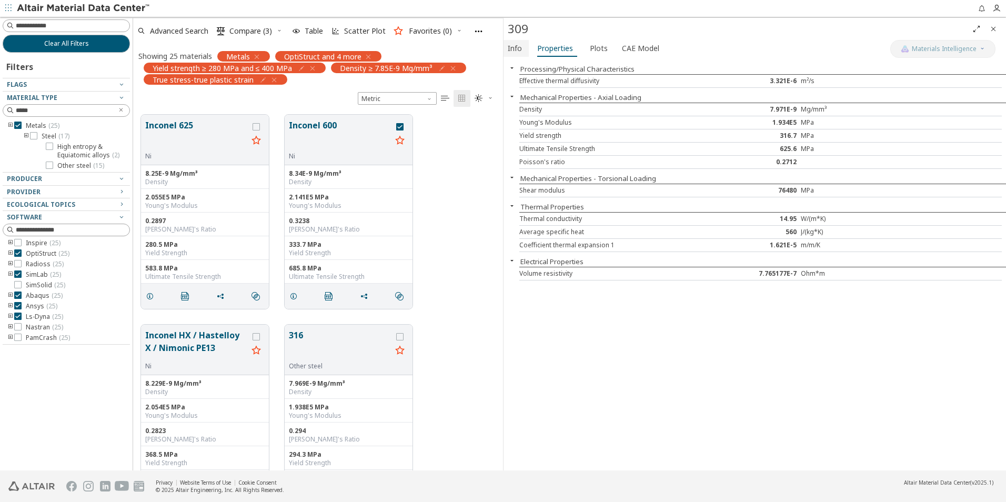
click at [513, 46] on span "Info" at bounding box center [515, 48] width 14 height 17
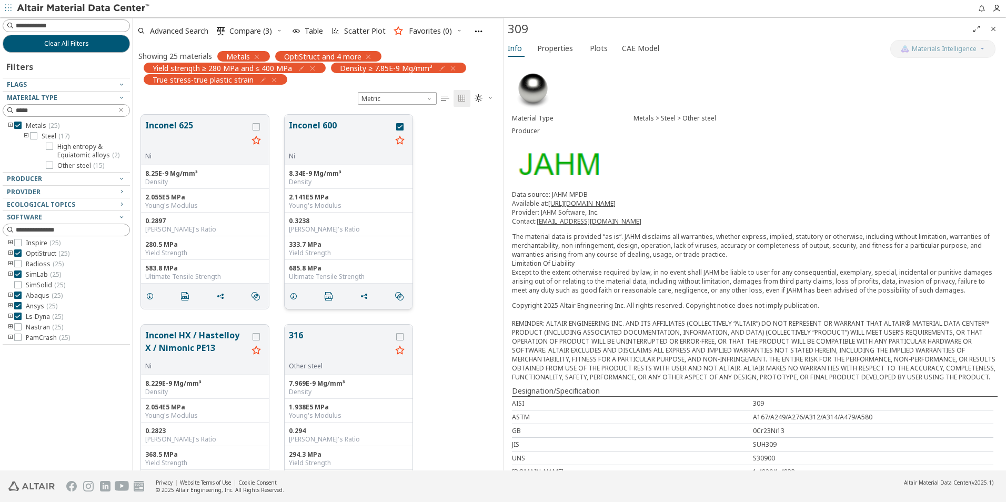
click at [337, 216] on div "0.3238 [PERSON_NAME]'s Ratio" at bounding box center [349, 225] width 128 height 24
click at [350, 187] on div "8.34E-9 Mg/mm³ Density" at bounding box center [349, 177] width 128 height 24
click at [199, 207] on div "Young's Modulus" at bounding box center [204, 205] width 119 height 8
click at [211, 131] on button "Inconel 625" at bounding box center [196, 135] width 103 height 33
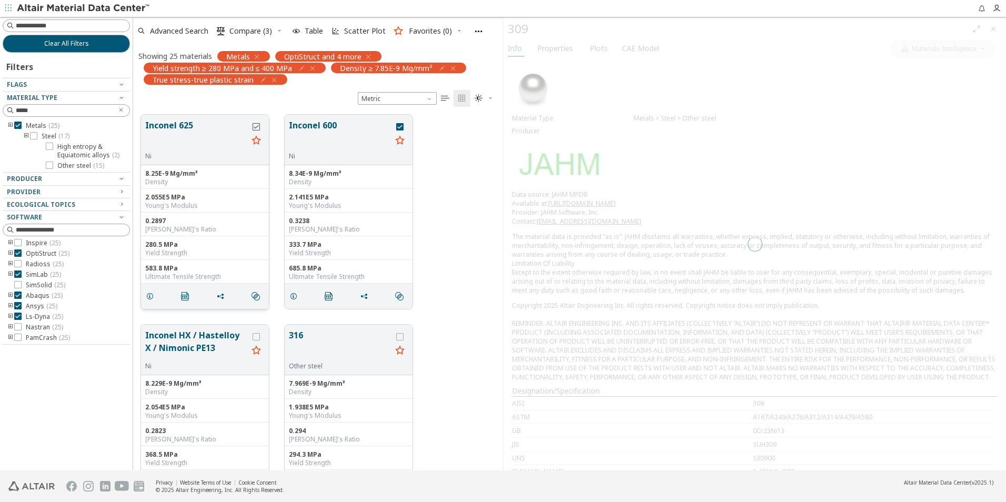
click at [257, 126] on icon "grid" at bounding box center [256, 126] width 7 height 7
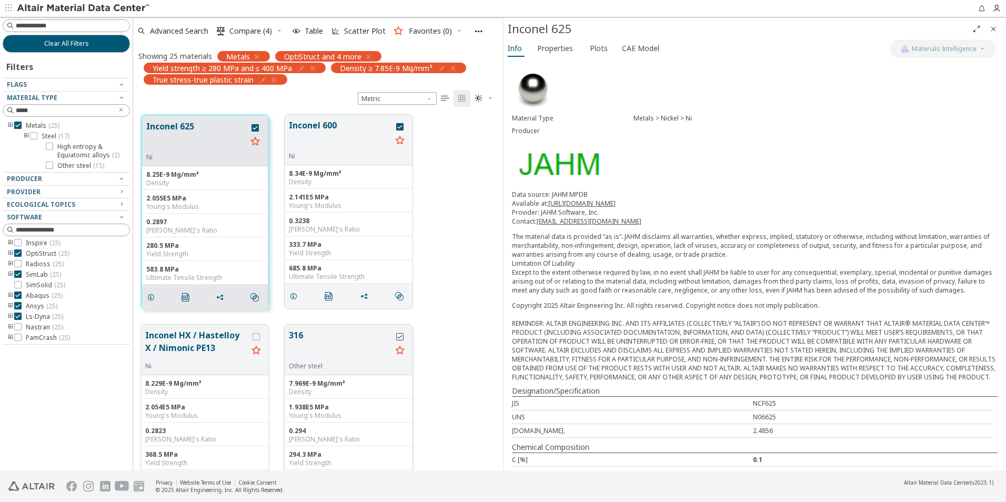
click at [402, 336] on icon "grid" at bounding box center [399, 336] width 7 height 7
click at [457, 70] on icon "button" at bounding box center [453, 68] width 8 height 8
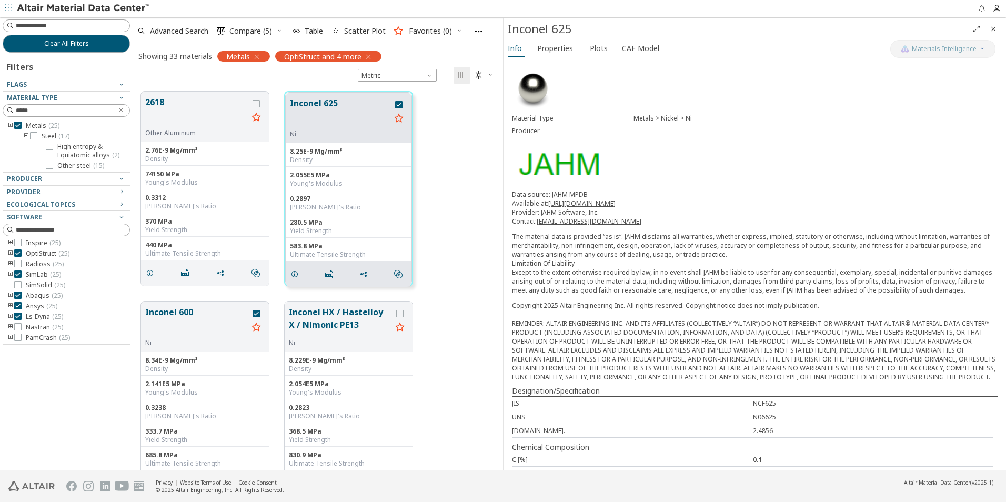
scroll to position [379, 362]
click at [307, 55] on span "OptiStruct and 4 more" at bounding box center [322, 56] width 77 height 9
click at [369, 57] on icon "button" at bounding box center [368, 57] width 8 height 8
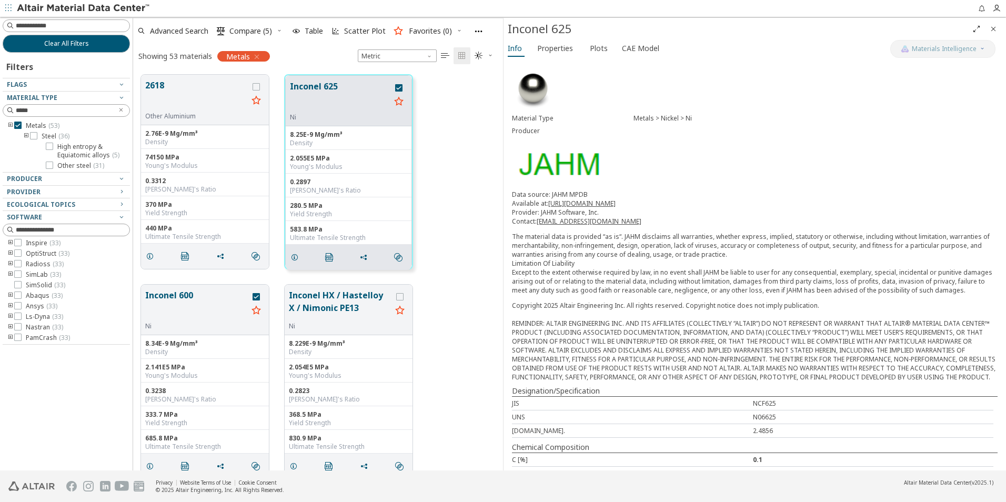
click at [261, 56] on div "Metals" at bounding box center [243, 56] width 53 height 11
click at [257, 57] on icon "button" at bounding box center [257, 57] width 8 height 8
click at [9, 254] on icon "toogle group" at bounding box center [10, 253] width 7 height 8
click at [33, 263] on icon at bounding box center [33, 263] width 7 height 7
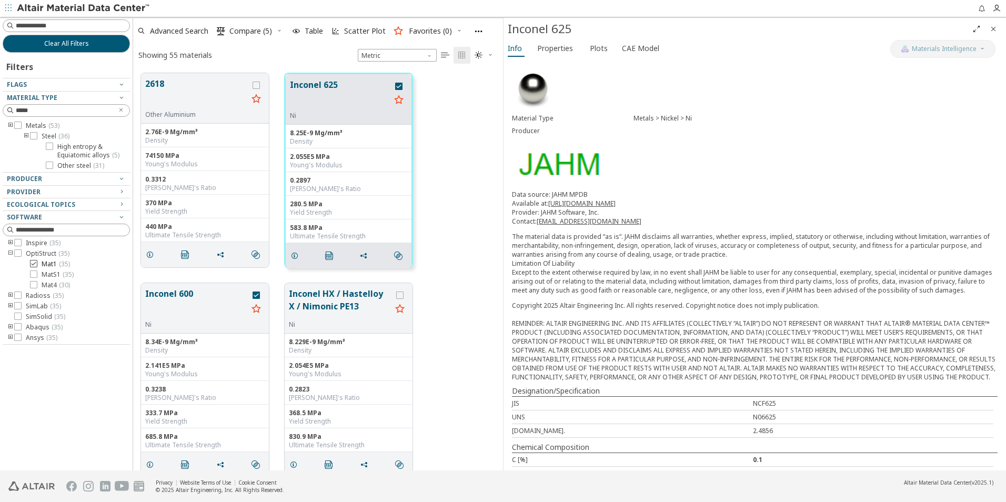
scroll to position [396, 362]
click at [26, 136] on icon "toogle group" at bounding box center [26, 136] width 7 height 8
click at [57, 138] on span "Steel ( 20 )" at bounding box center [56, 136] width 28 height 8
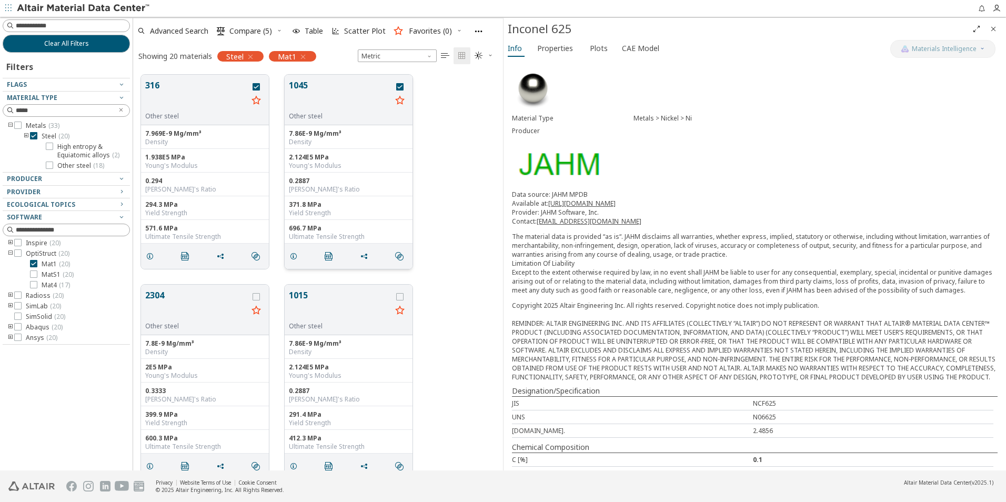
click at [354, 161] on div "2.124E5 MPa" at bounding box center [348, 157] width 119 height 8
click at [358, 31] on span "Scatter Plot" at bounding box center [365, 30] width 42 height 7
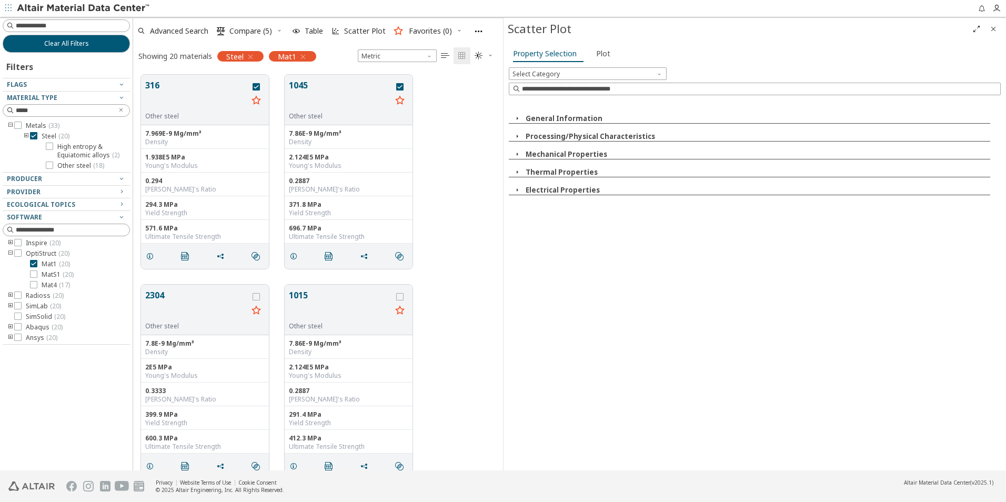
click at [519, 154] on icon "button" at bounding box center [517, 154] width 8 height 8
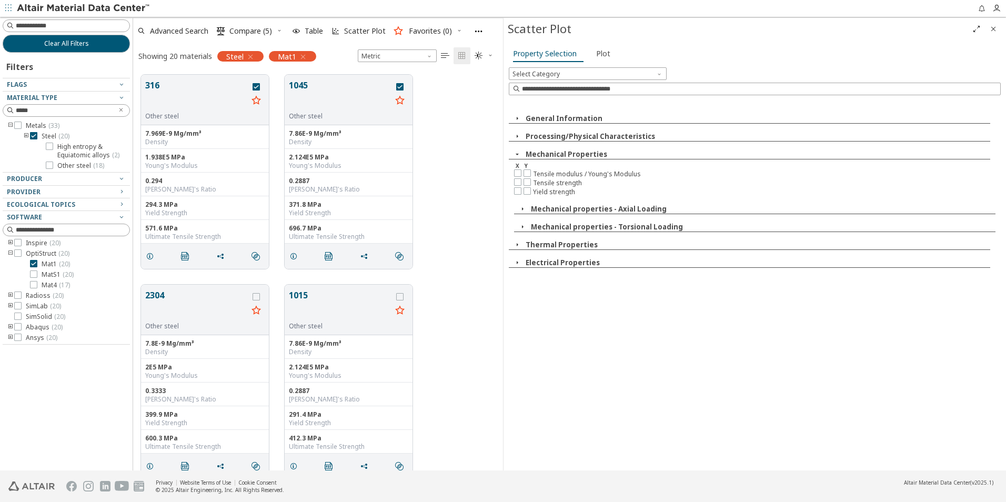
click at [523, 210] on icon "button" at bounding box center [522, 209] width 8 height 8
click at [523, 246] on icon "button" at bounding box center [522, 245] width 8 height 8
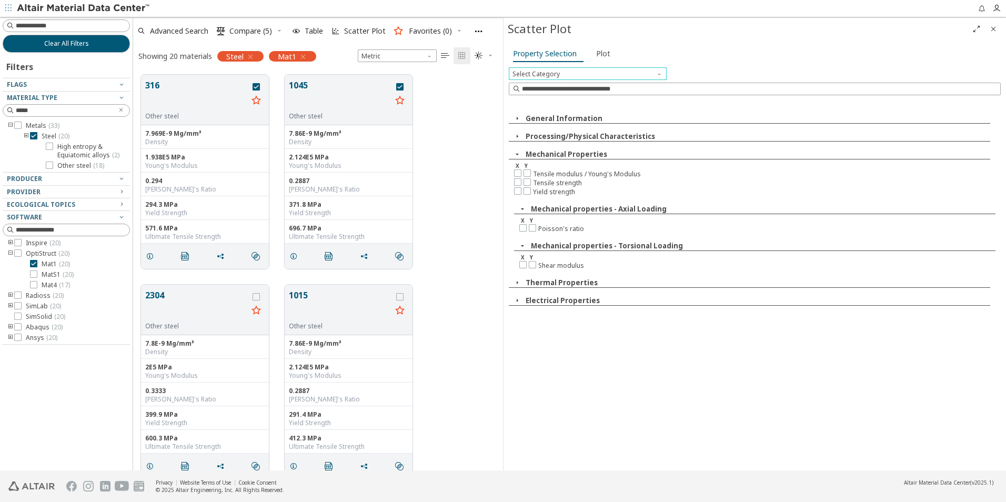
drag, startPoint x: 608, startPoint y: 104, endPoint x: 658, endPoint y: 73, distance: 58.7
click at [658, 73] on span at bounding box center [660, 71] width 8 height 8
click at [559, 115] on label "Mechanical Properties" at bounding box center [587, 112] width 157 height 12
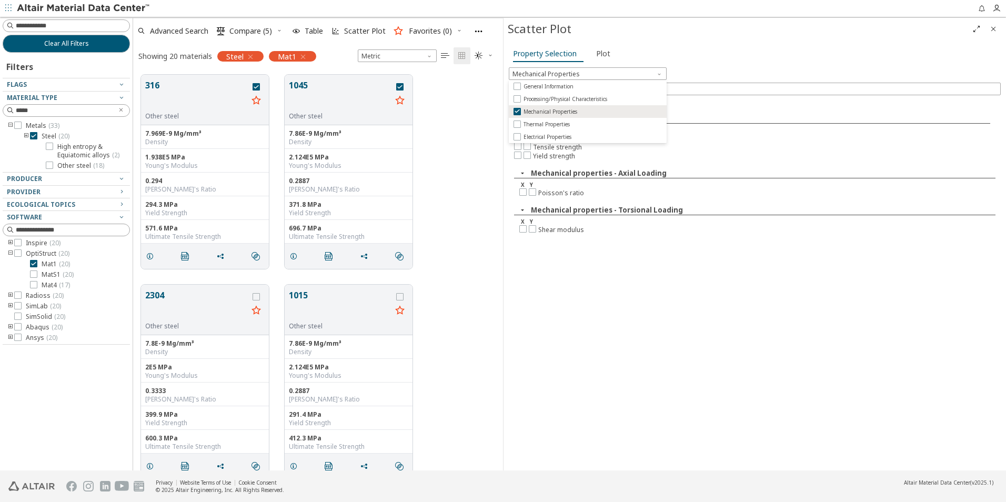
click at [626, 339] on div "Mechanical Properties X Y Tensile modulus / Young's Modulus Tensile strength Yi…" at bounding box center [755, 284] width 492 height 368
click at [570, 173] on button "Mechanical properties - Axial Loading" at bounding box center [599, 172] width 136 height 9
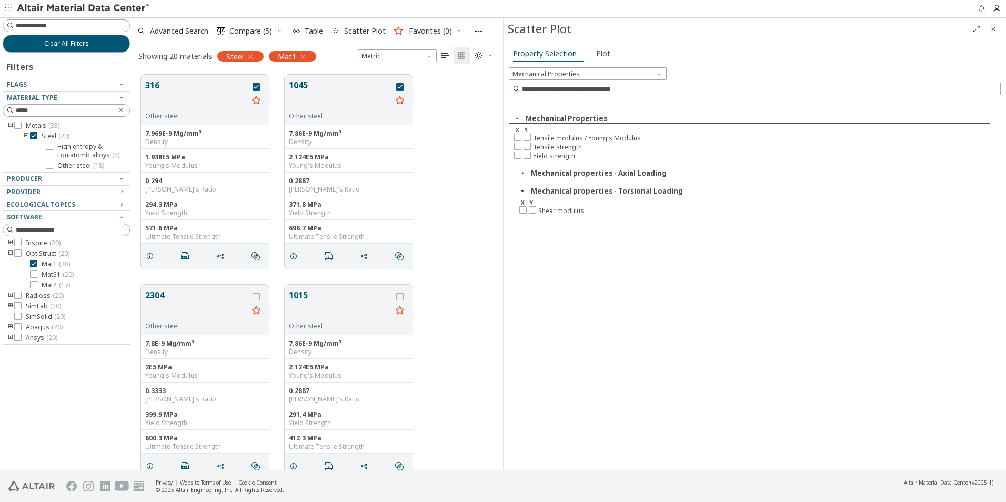
click at [524, 171] on icon "button" at bounding box center [522, 173] width 8 height 8
click at [522, 193] on icon at bounding box center [522, 191] width 7 height 7
click at [530, 193] on icon at bounding box center [532, 191] width 7 height 7
click at [301, 57] on icon "button" at bounding box center [303, 57] width 8 height 8
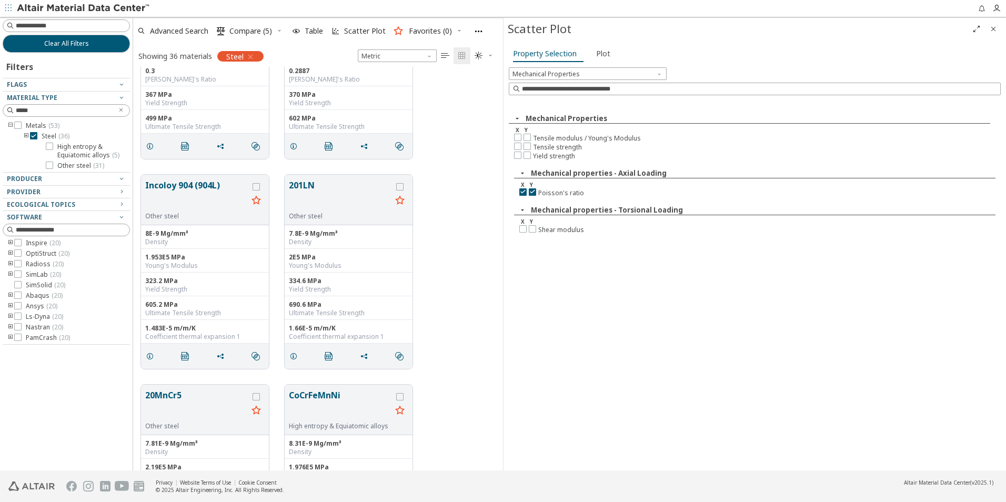
scroll to position [2104, 0]
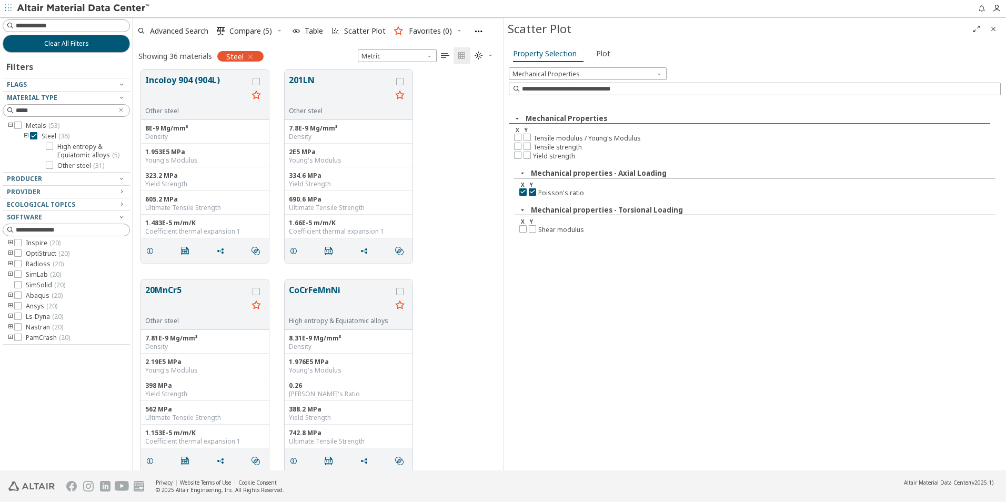
click at [8, 296] on icon "toogle group" at bounding box center [10, 295] width 7 height 8
click at [62, 316] on span "Plastic ( 20 )" at bounding box center [58, 316] width 33 height 8
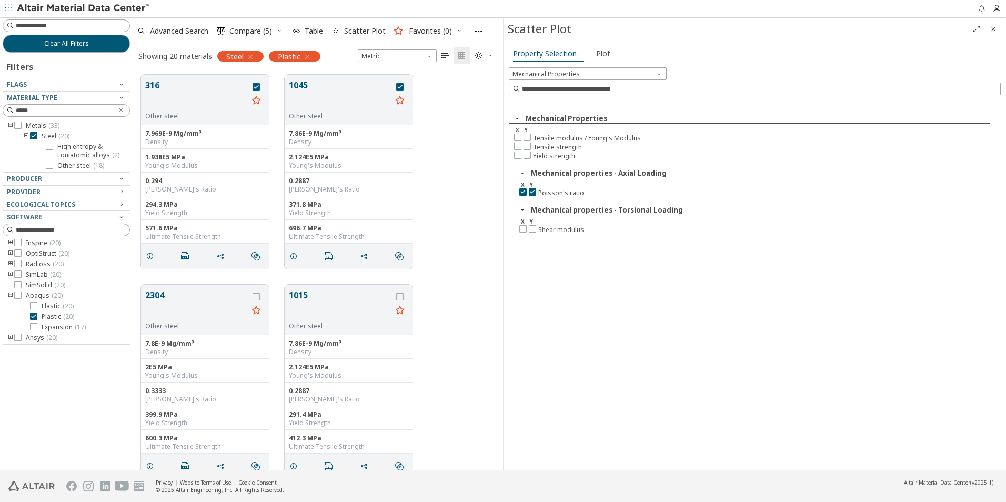
click at [251, 57] on icon "button" at bounding box center [250, 57] width 8 height 8
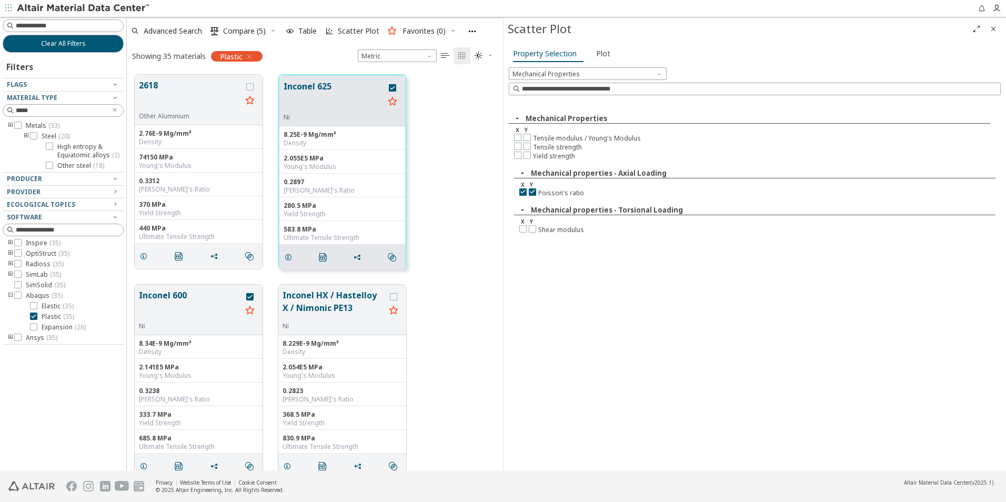
scroll to position [396, 371]
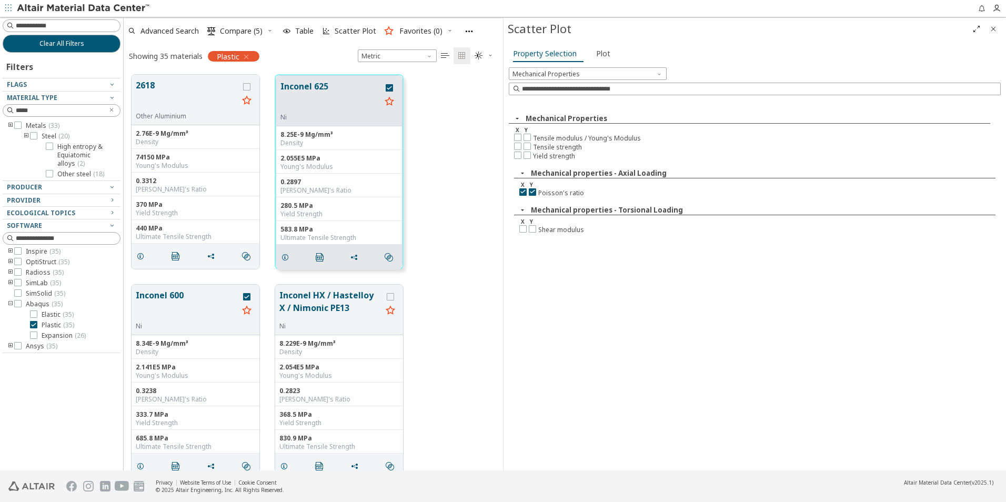
drag, startPoint x: 126, startPoint y: 294, endPoint x: 124, endPoint y: 311, distance: 17.6
click at [124, 311] on div "Clear All Filters Filters Flags Material Type ***** Metals ( 33 ) Steel ( 20 ) …" at bounding box center [503, 243] width 1006 height 453
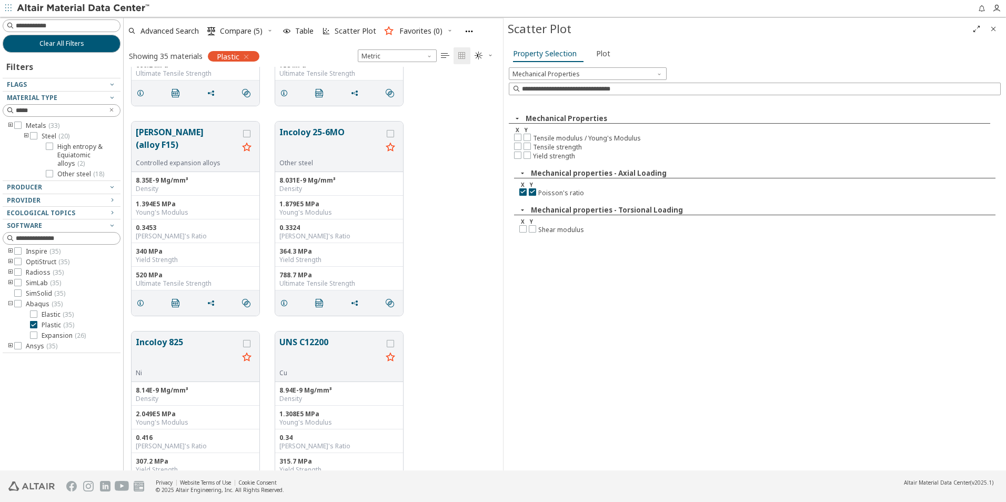
scroll to position [0, 0]
click at [10, 127] on icon "toogle group" at bounding box center [10, 126] width 7 height 8
click at [26, 136] on icon "toogle group" at bounding box center [26, 136] width 7 height 8
click at [60, 134] on span "( 20 )" at bounding box center [63, 136] width 11 height 9
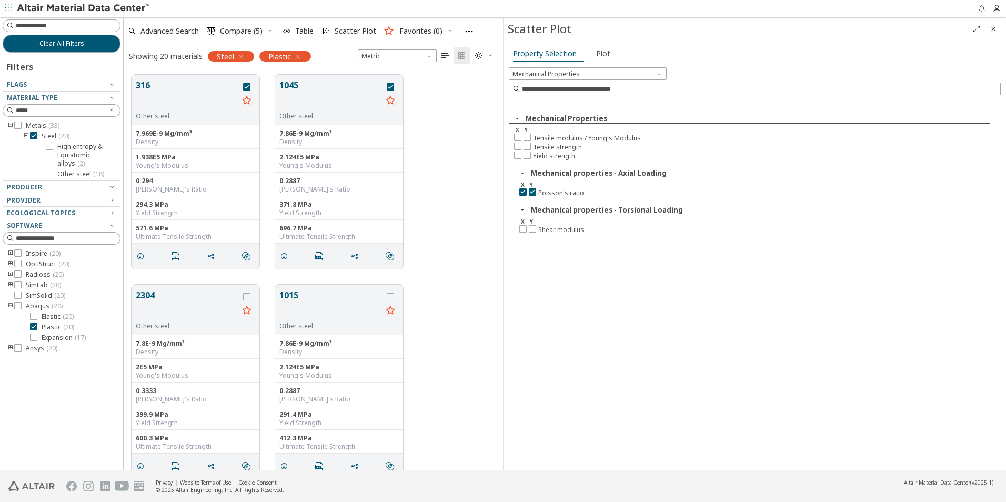
scroll to position [53, 0]
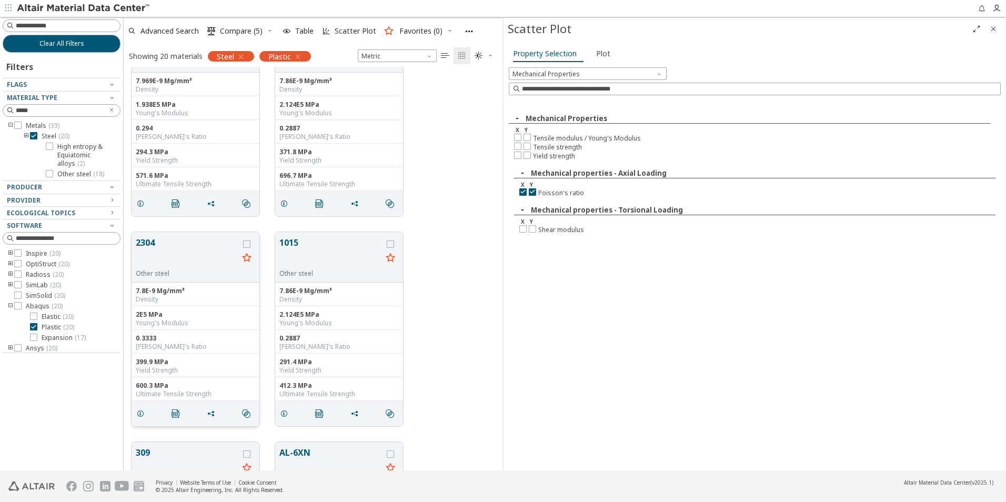
click at [209, 320] on div "Young's Modulus" at bounding box center [195, 323] width 119 height 8
click at [192, 293] on div "7.8E-9 Mg/mm³" at bounding box center [195, 291] width 119 height 8
click at [180, 361] on div "399.9 MPa" at bounding box center [195, 362] width 119 height 8
click at [197, 371] on div "Yield Strength" at bounding box center [195, 370] width 119 height 8
click at [245, 246] on icon "grid" at bounding box center [246, 243] width 7 height 7
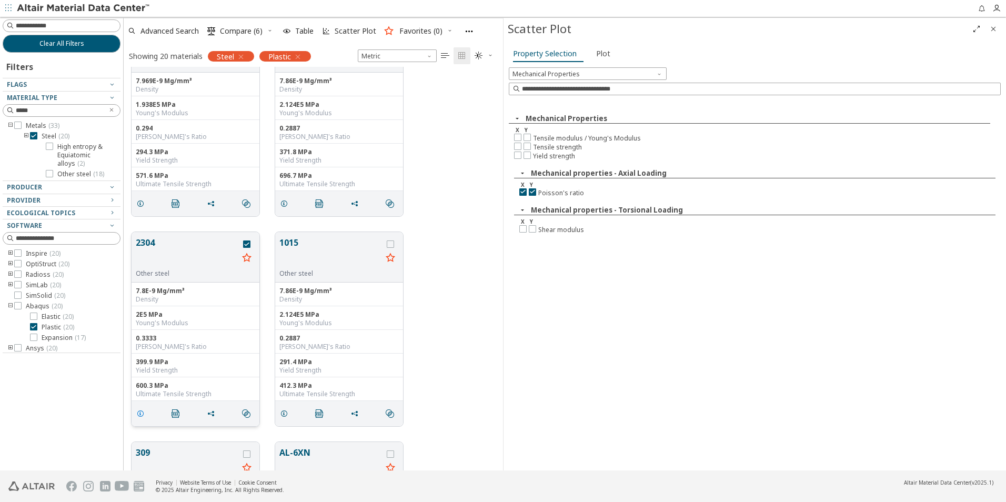
click at [139, 414] on icon "grid" at bounding box center [140, 413] width 8 height 8
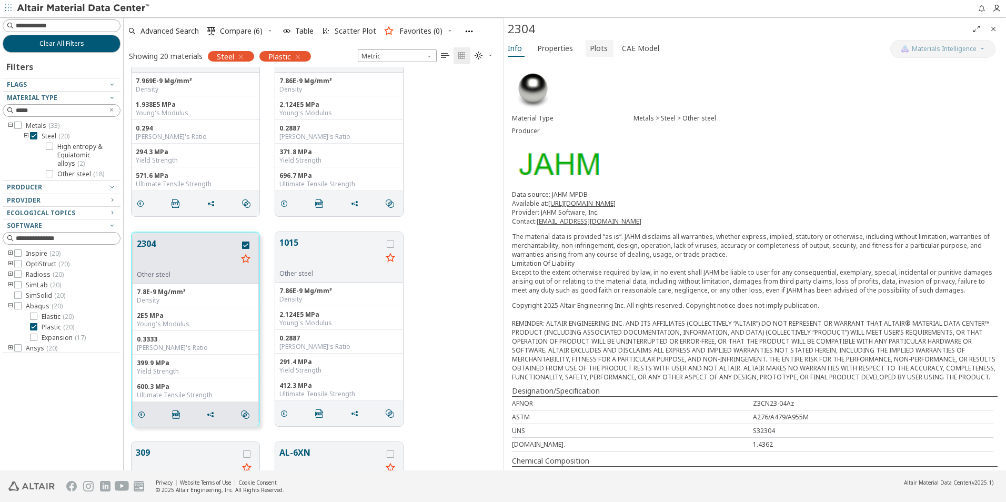
click at [594, 47] on span "Plots" at bounding box center [599, 48] width 18 height 17
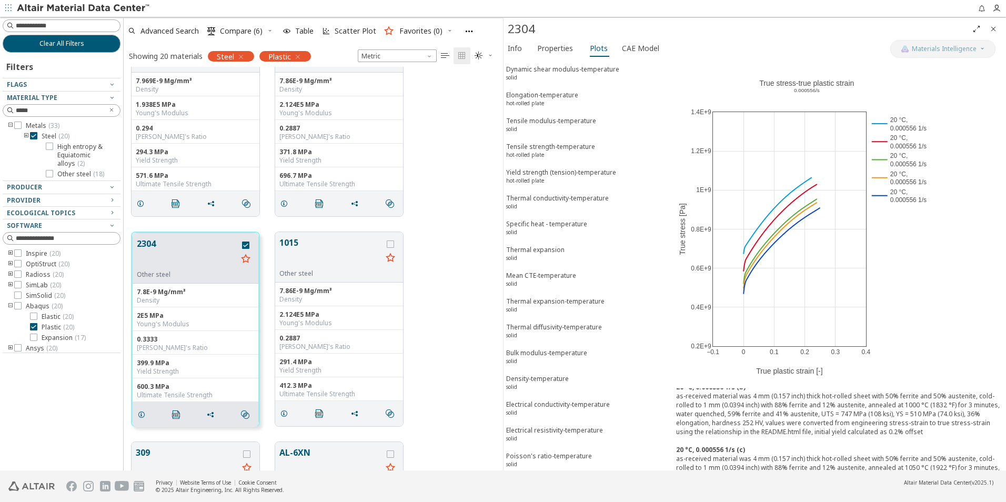
scroll to position [148, 0]
click at [35, 327] on icon at bounding box center [33, 326] width 7 height 7
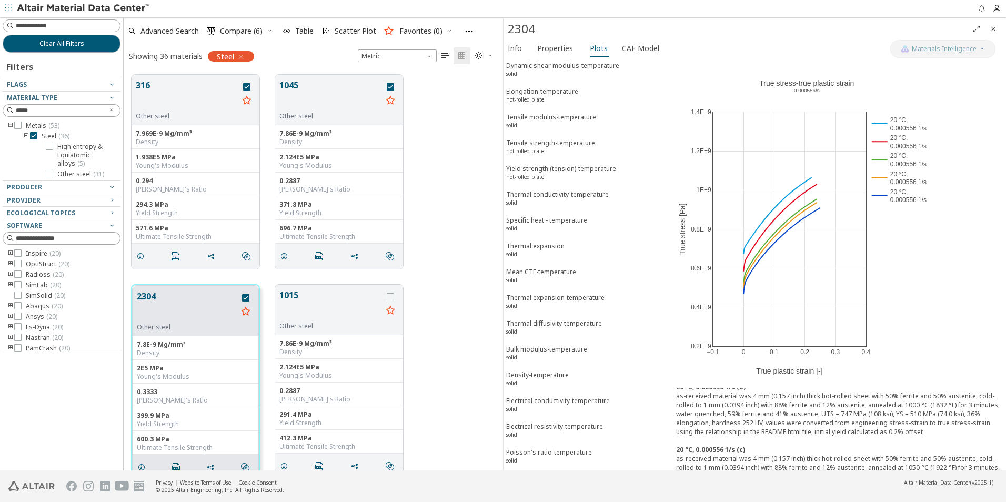
drag, startPoint x: 112, startPoint y: 306, endPoint x: 112, endPoint y: 295, distance: 11.1
click at [112, 295] on div "Inspire ( 20 ) OptiStruct ( 20 ) Radioss ( 20 ) SimLab ( 20 ) SimSolid ( 20 ) A…" at bounding box center [62, 300] width 118 height 103
drag, startPoint x: 112, startPoint y: 295, endPoint x: 110, endPoint y: 288, distance: 7.4
click at [110, 288] on div "Inspire ( 20 ) OptiStruct ( 20 ) Radioss ( 20 ) SimLab ( 20 ) SimSolid ( 20 ) A…" at bounding box center [62, 300] width 118 height 103
click at [44, 125] on span "Metals ( 53 )" at bounding box center [43, 126] width 34 height 8
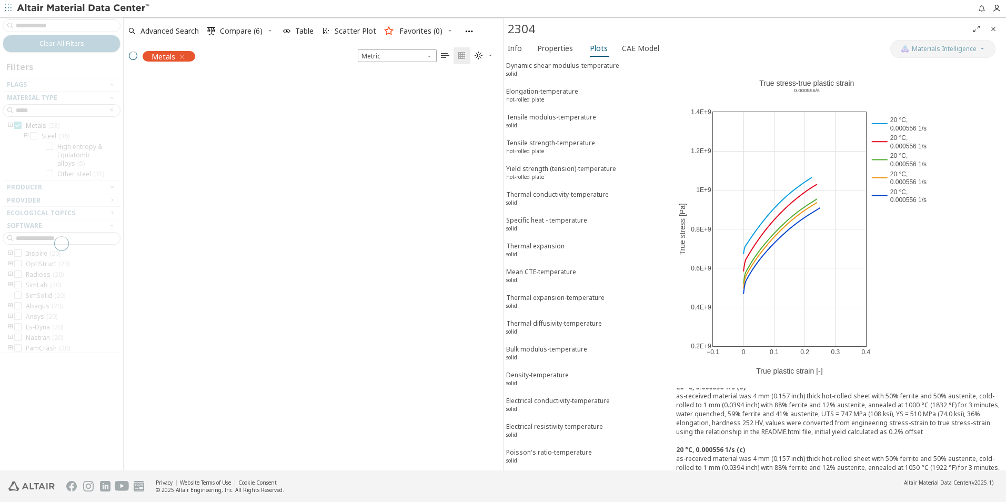
click at [44, 125] on div at bounding box center [61, 243] width 123 height 453
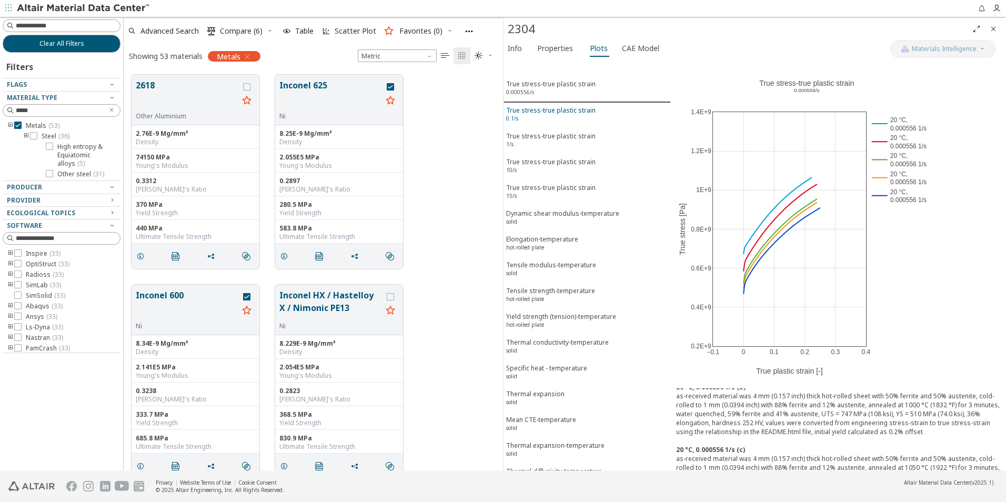
click at [564, 115] on div "True stress-true plastic strain 0.1/s" at bounding box center [550, 115] width 89 height 19
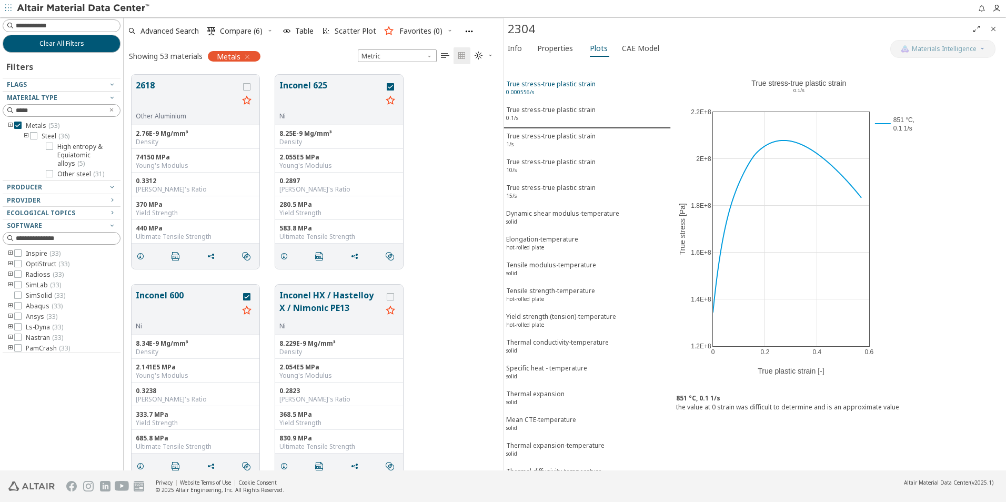
click at [566, 87] on div "True stress-true plastic strain 0.000556/s" at bounding box center [550, 88] width 89 height 19
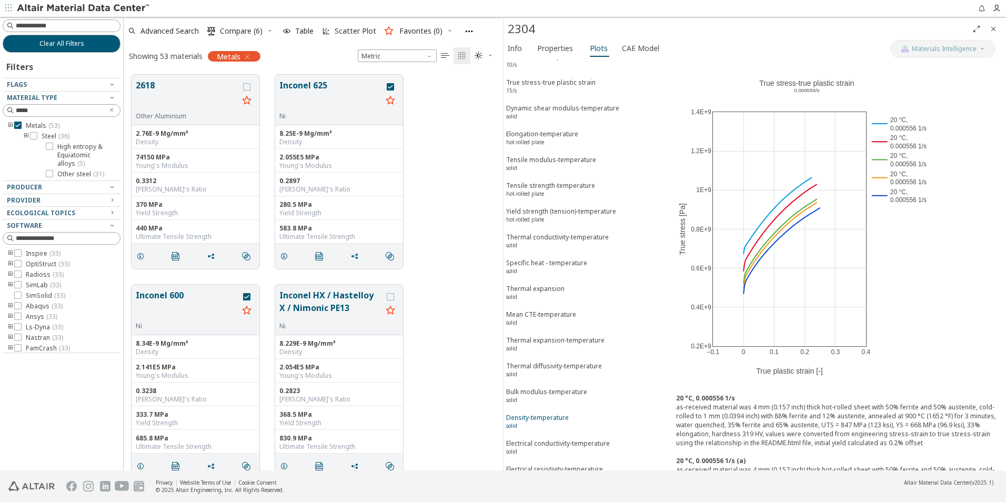
scroll to position [148, 0]
